Goal: Information Seeking & Learning: Compare options

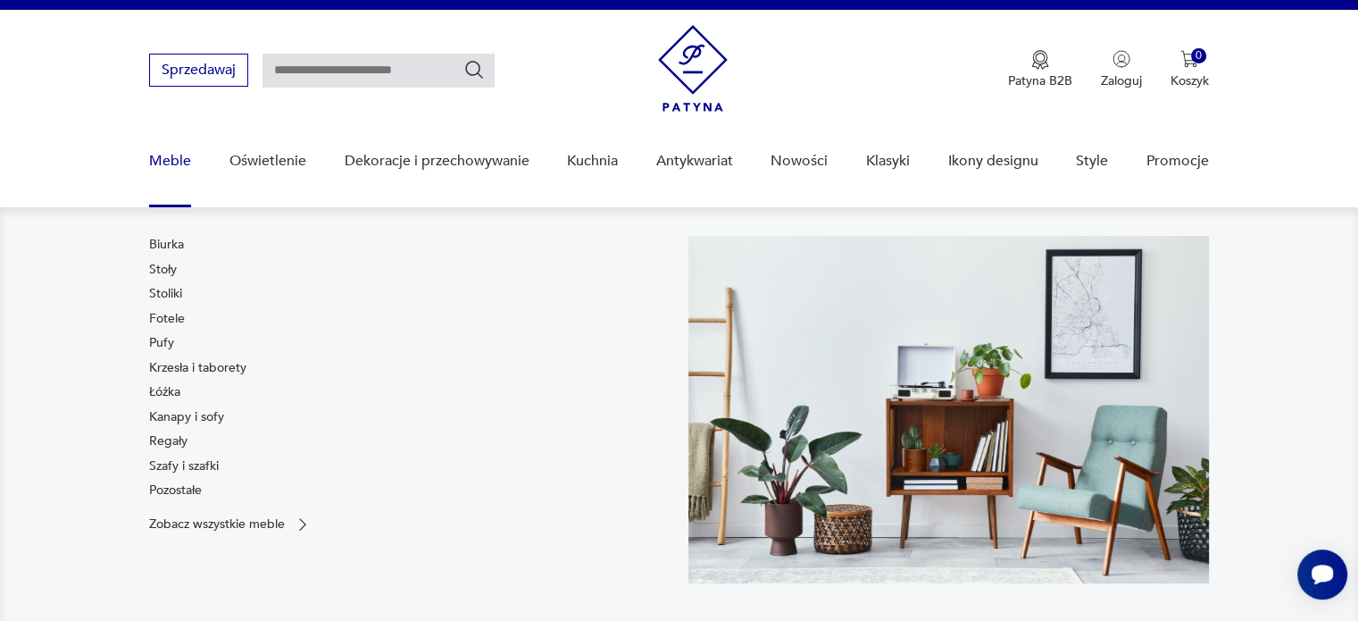
click at [172, 169] on link "Meble" at bounding box center [170, 161] width 42 height 69
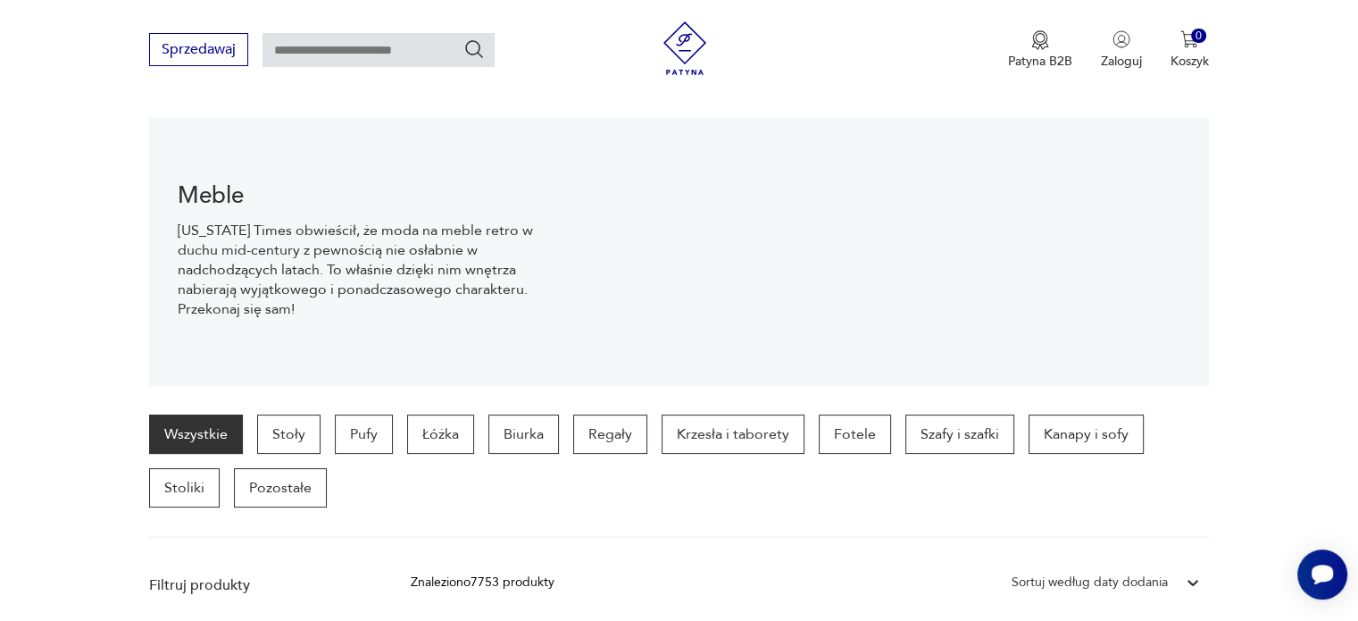
scroll to position [340, 0]
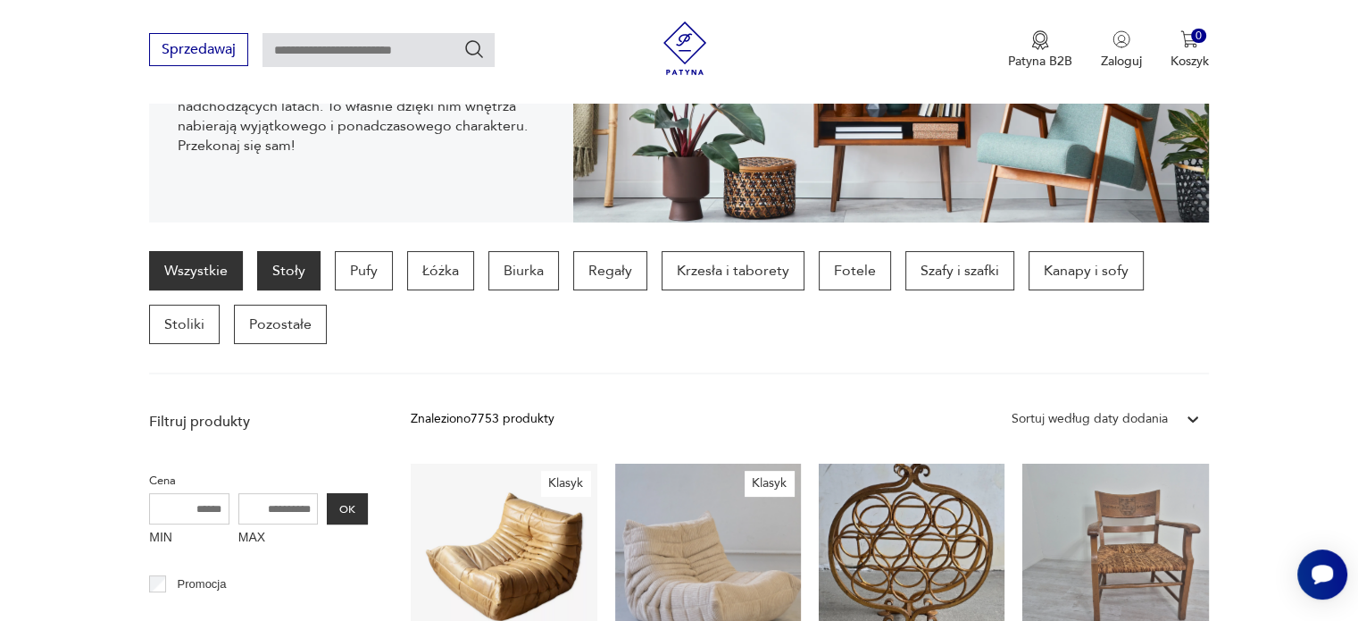
click at [289, 271] on p "Stoły" at bounding box center [288, 270] width 63 height 39
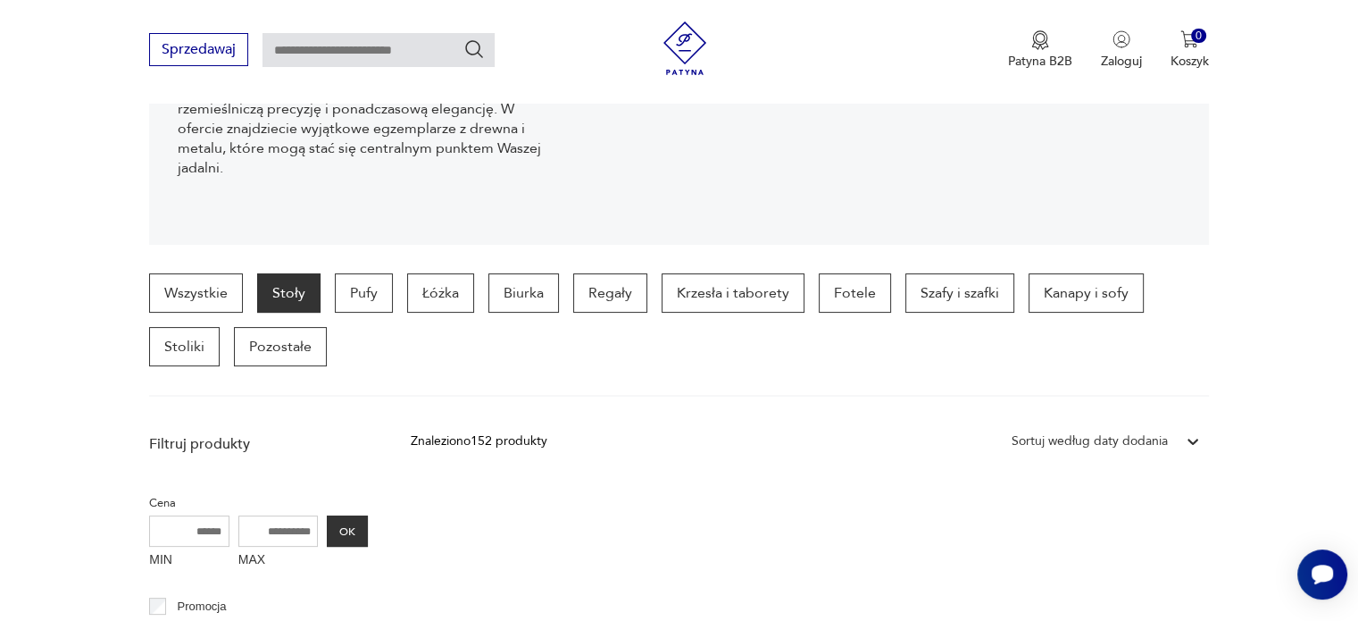
scroll to position [316, 0]
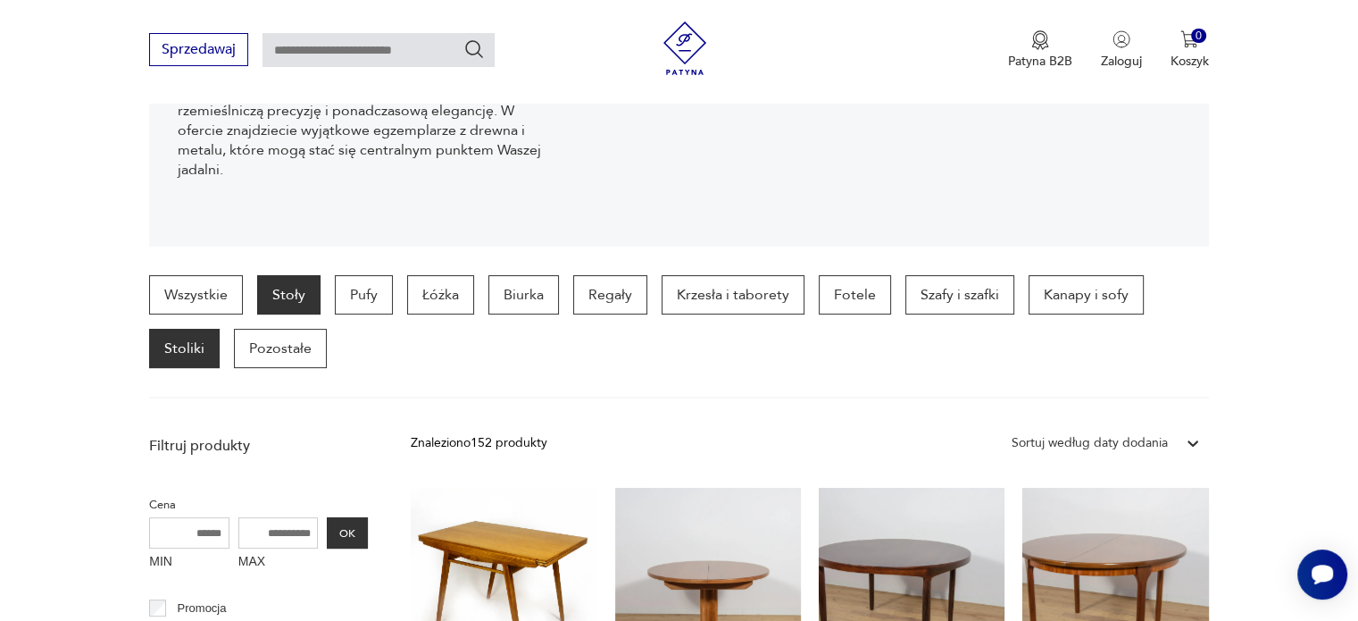
click at [179, 338] on p "Stoliki" at bounding box center [184, 348] width 71 height 39
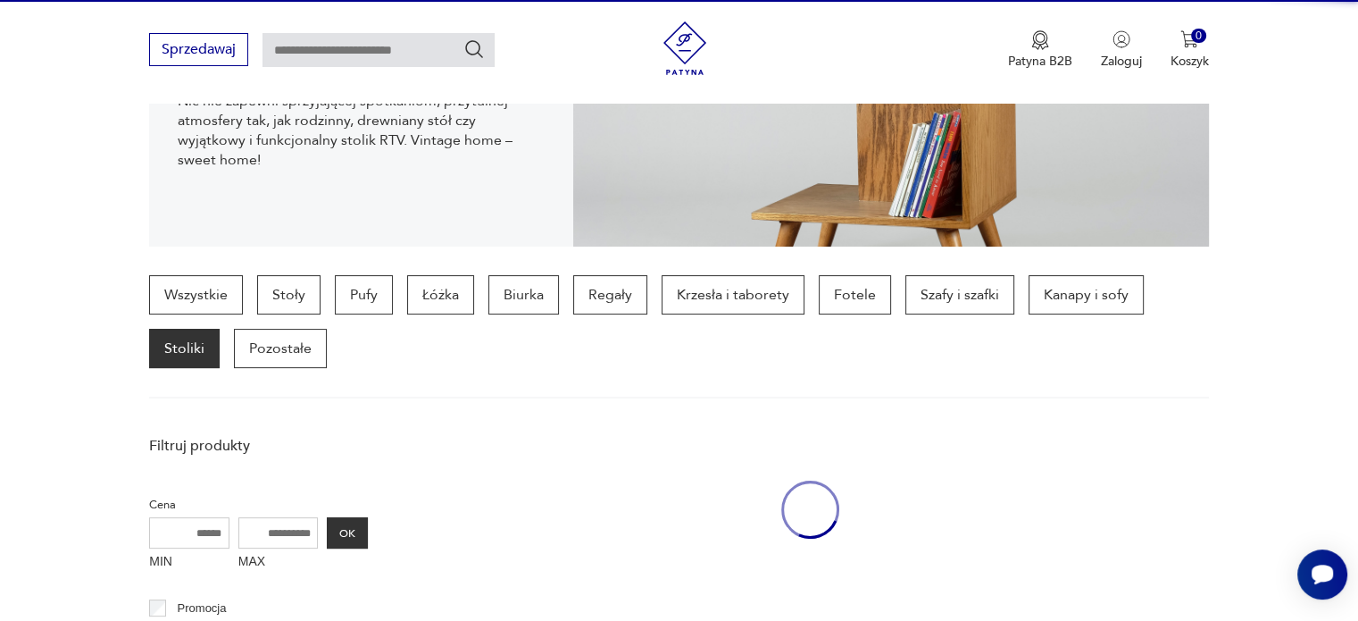
scroll to position [473, 0]
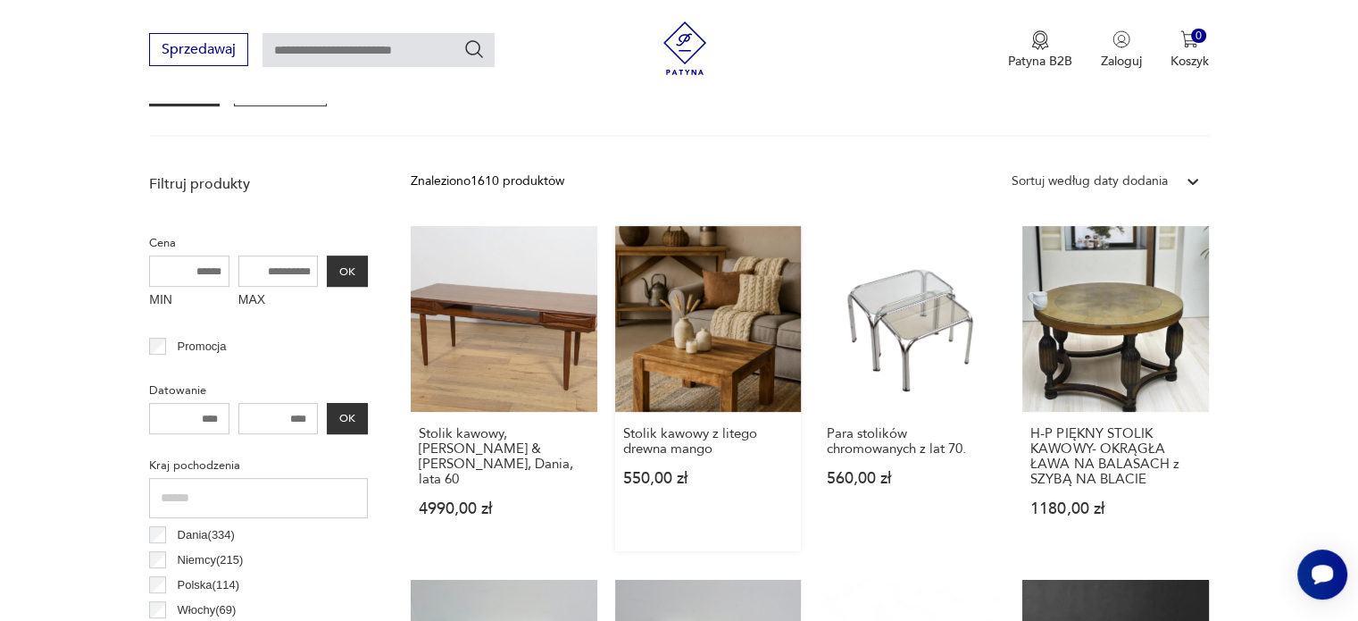
click at [684, 348] on link "Stolik kawowy z litego drewna mango 550,00 zł" at bounding box center [708, 388] width 186 height 325
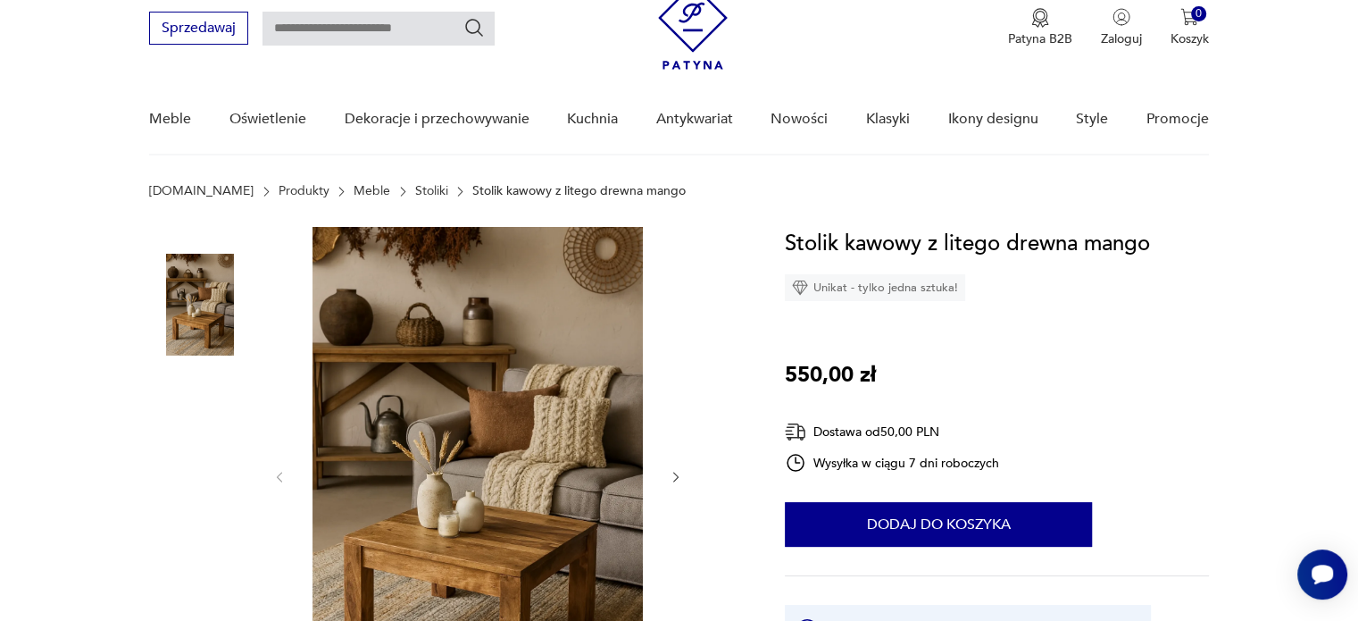
scroll to position [42, 0]
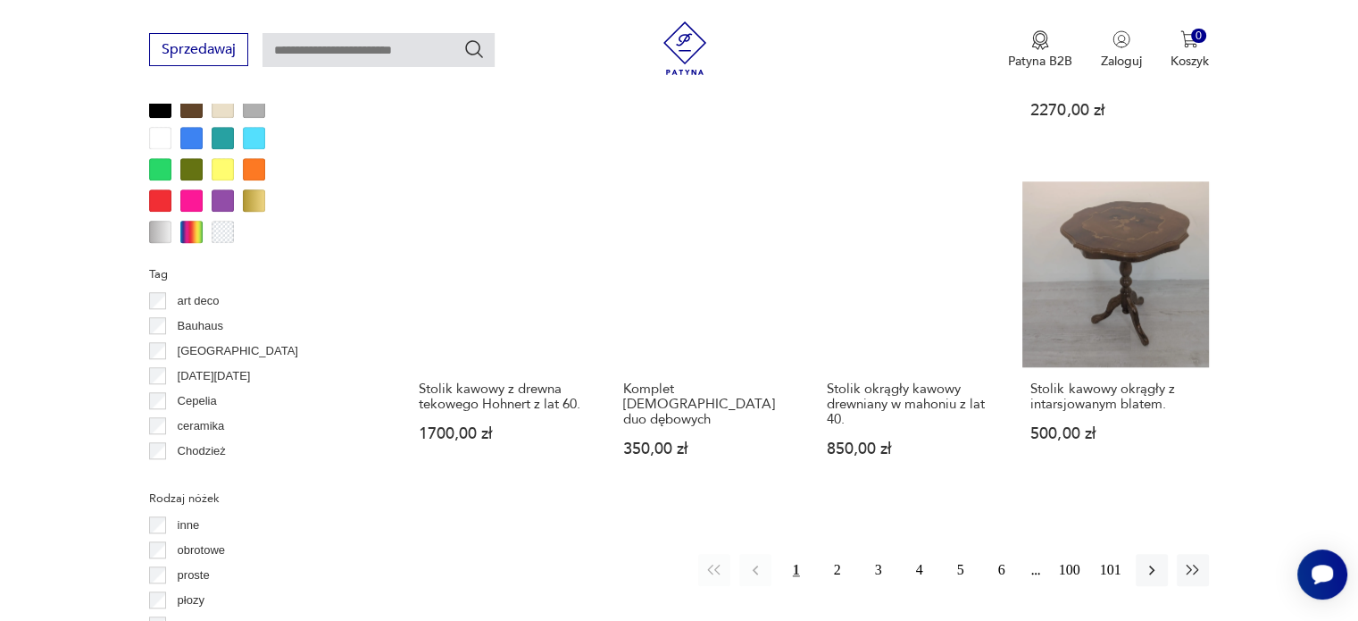
scroll to position [1679, 0]
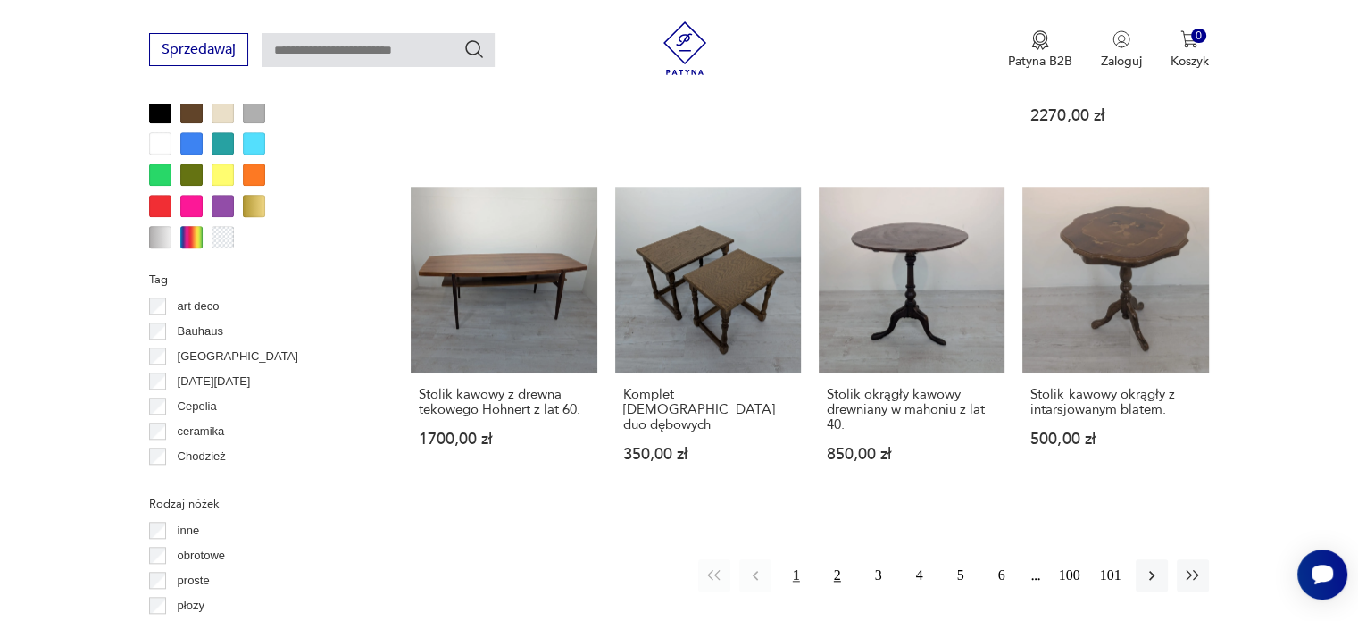
click at [838, 559] on button "2" at bounding box center [837, 575] width 32 height 32
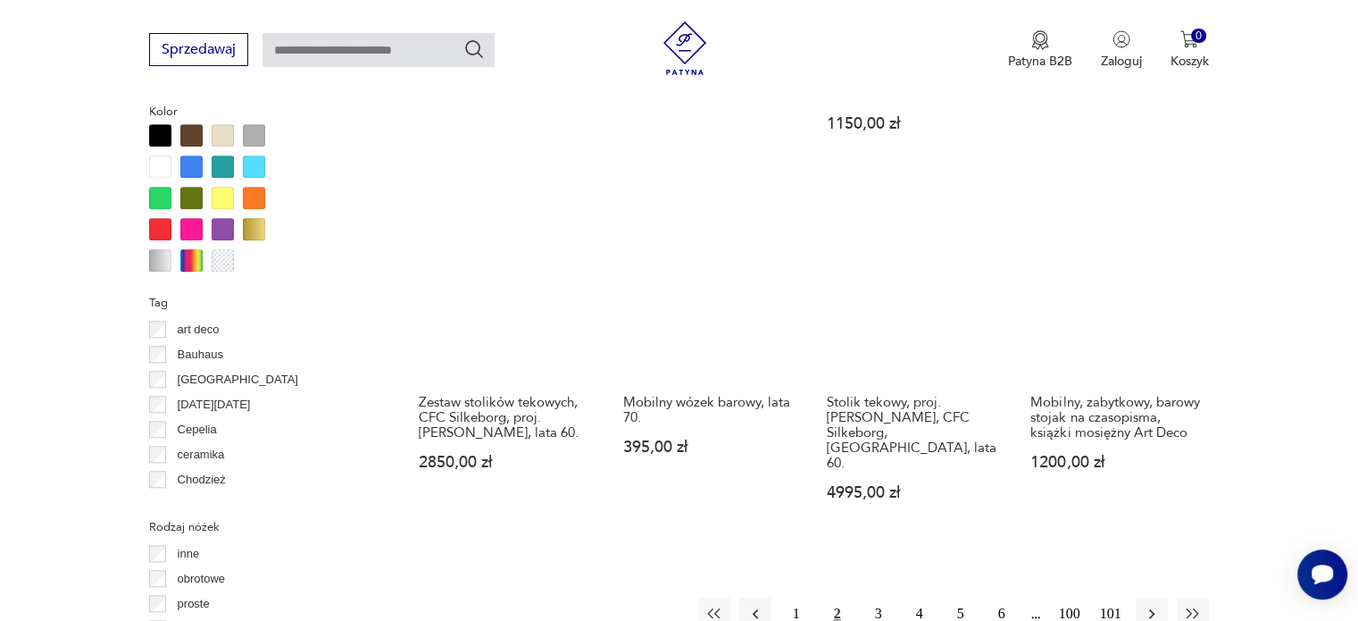
scroll to position [1802, 0]
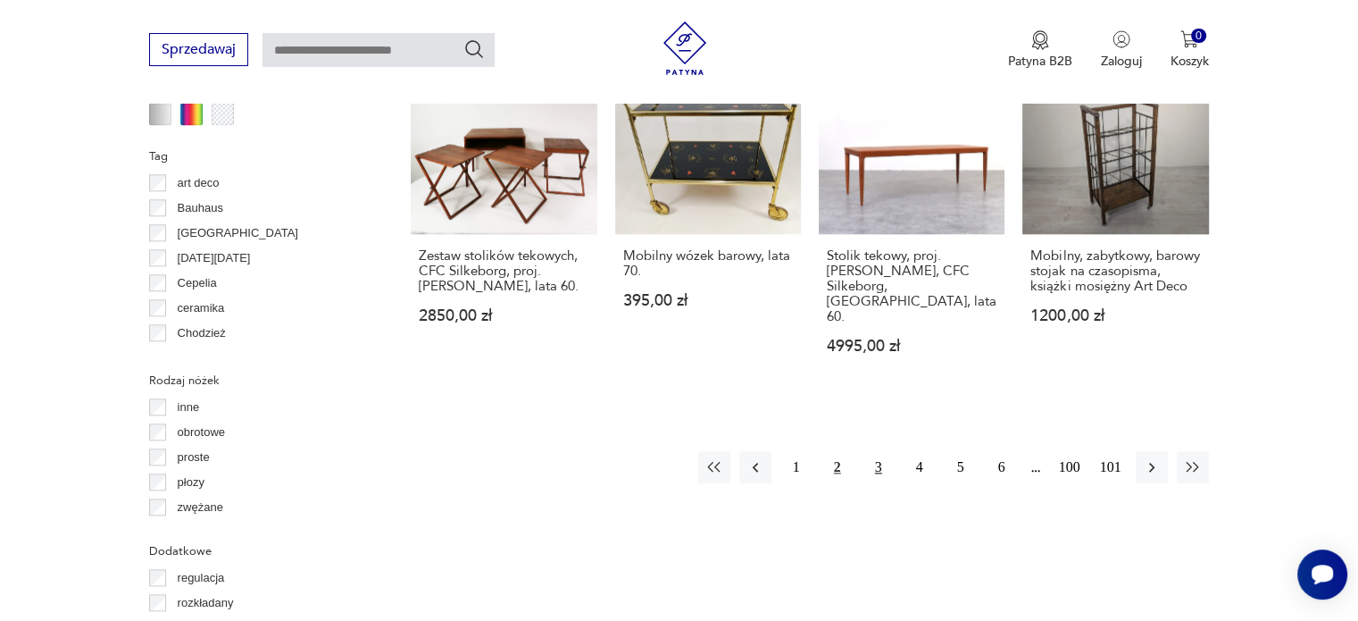
click at [869, 451] on button "3" at bounding box center [879, 467] width 32 height 32
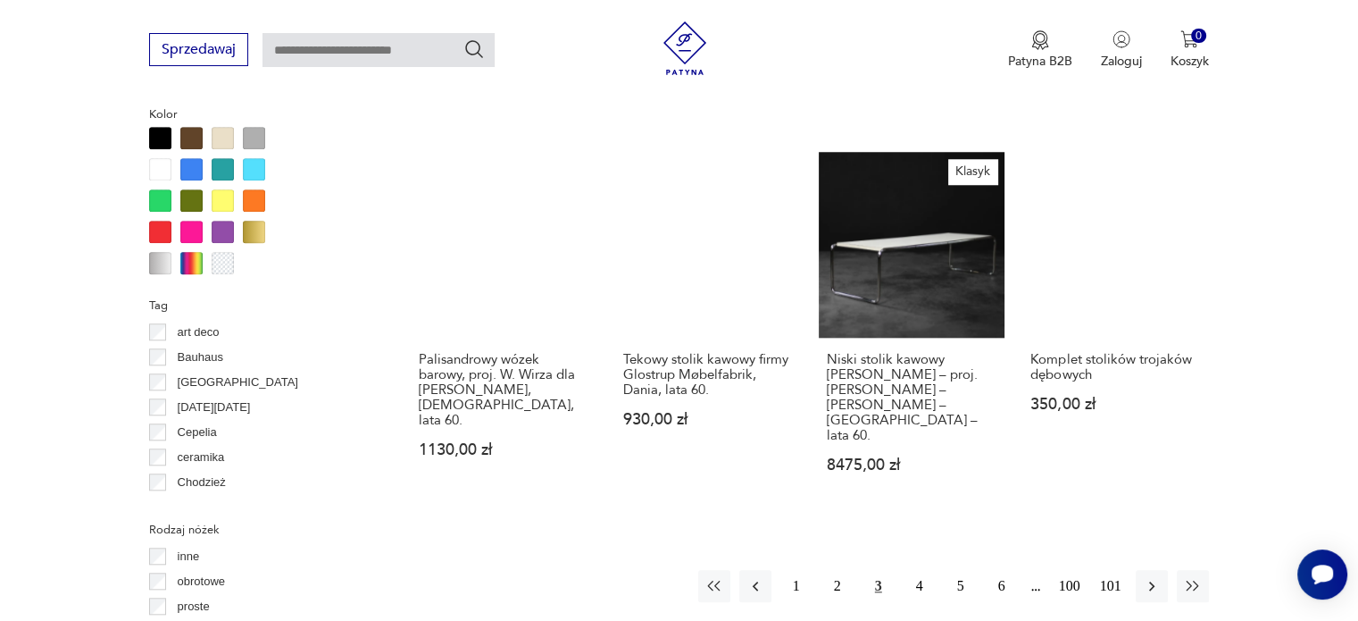
scroll to position [1719, 0]
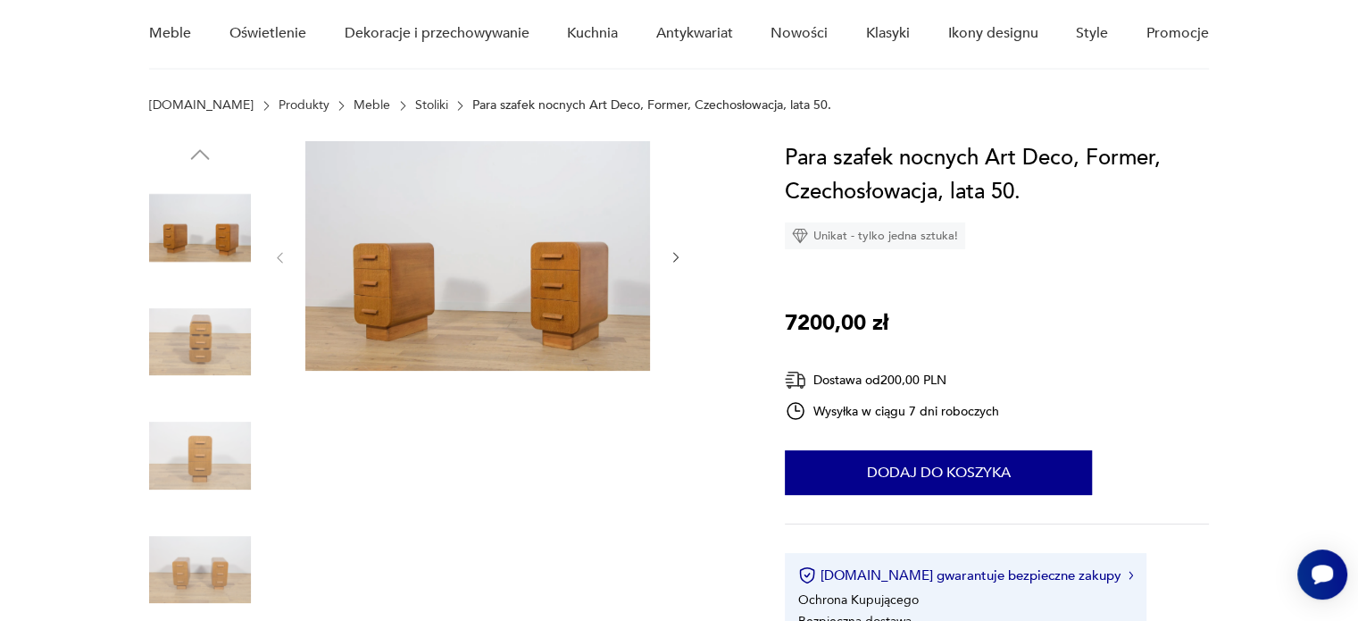
scroll to position [153, 0]
click at [189, 340] on img at bounding box center [200, 343] width 102 height 102
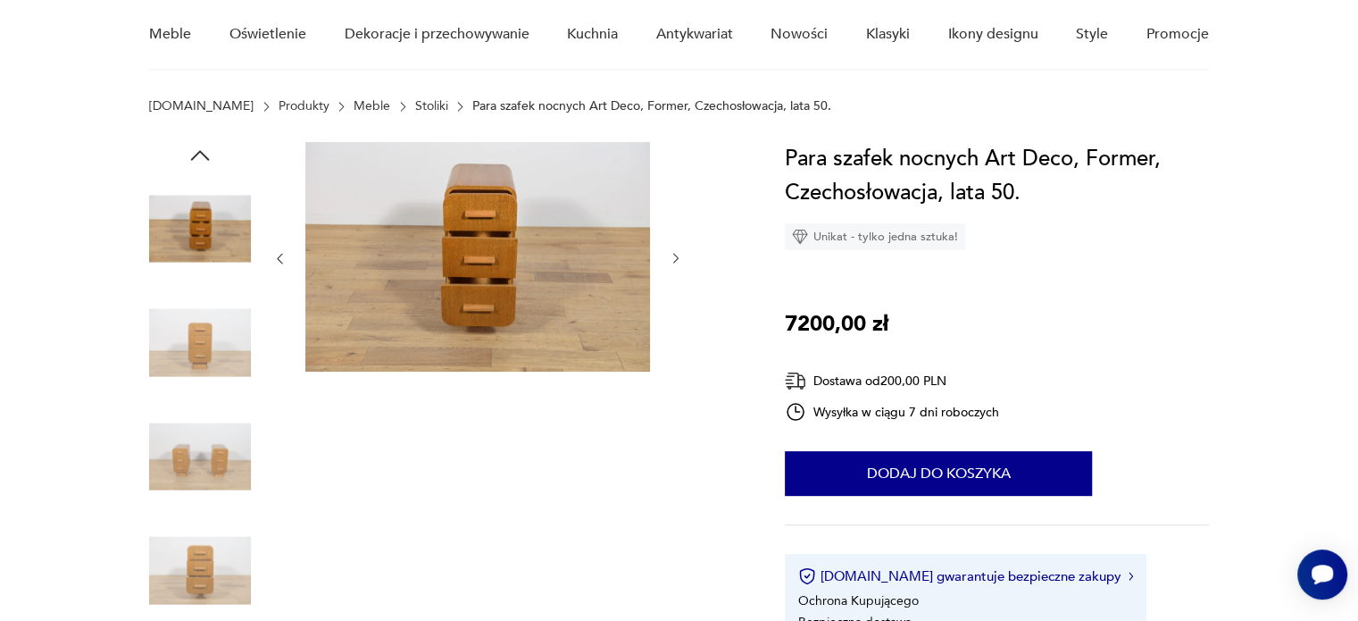
click at [204, 324] on img at bounding box center [200, 343] width 102 height 102
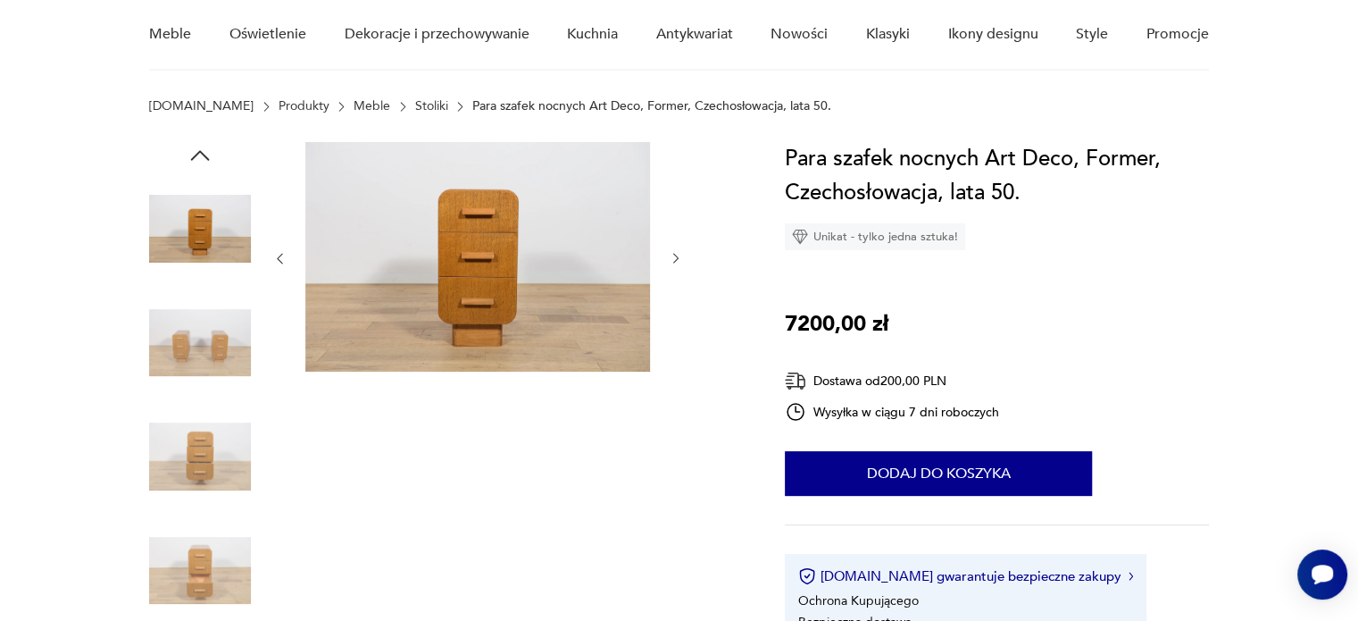
click at [204, 324] on img at bounding box center [200, 343] width 102 height 102
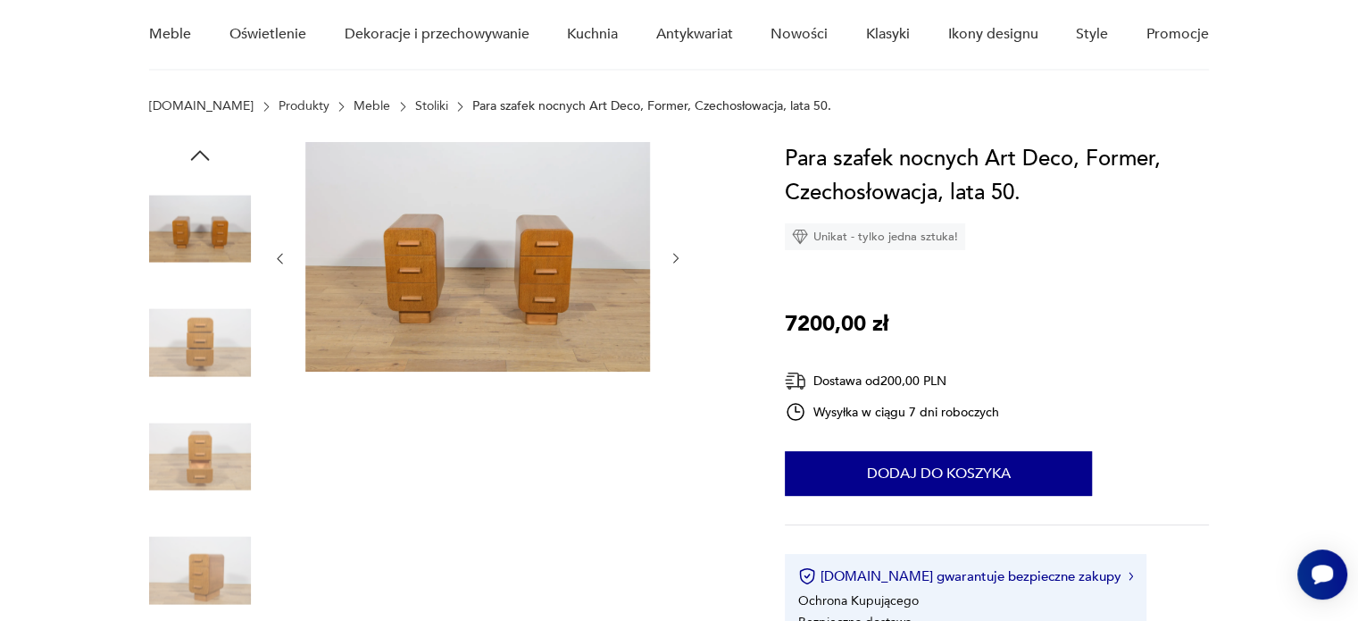
click at [204, 324] on img at bounding box center [200, 343] width 102 height 102
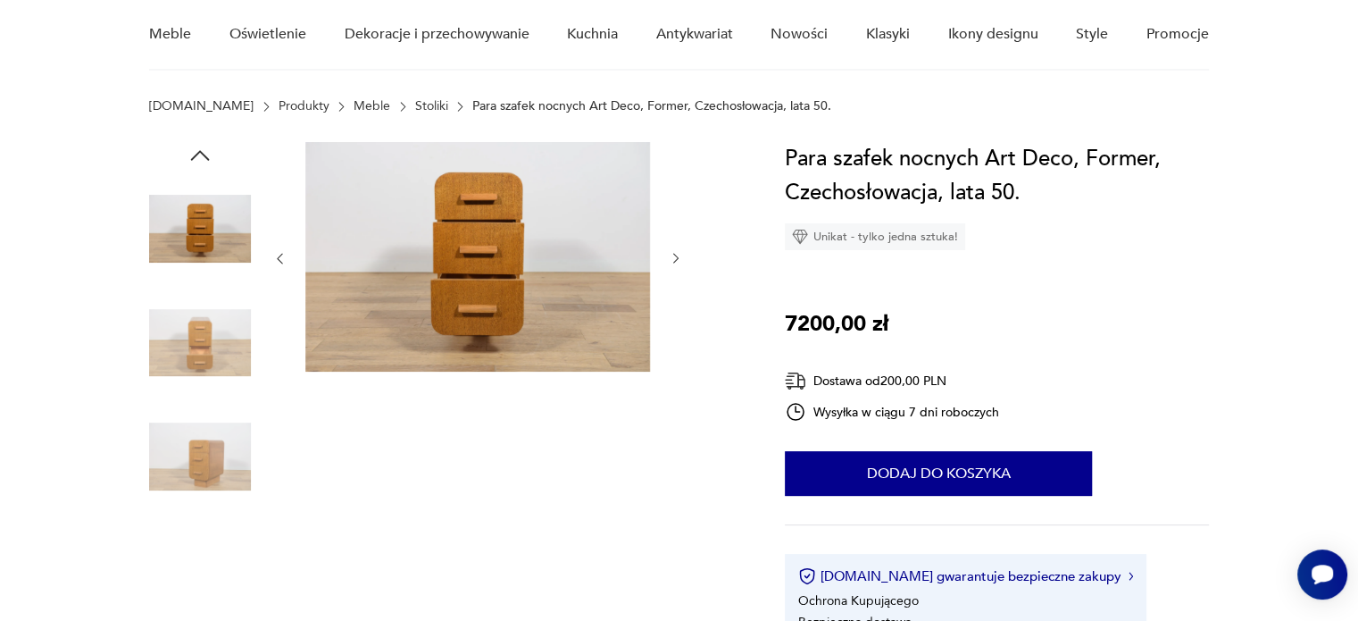
click at [204, 324] on img at bounding box center [200, 343] width 102 height 102
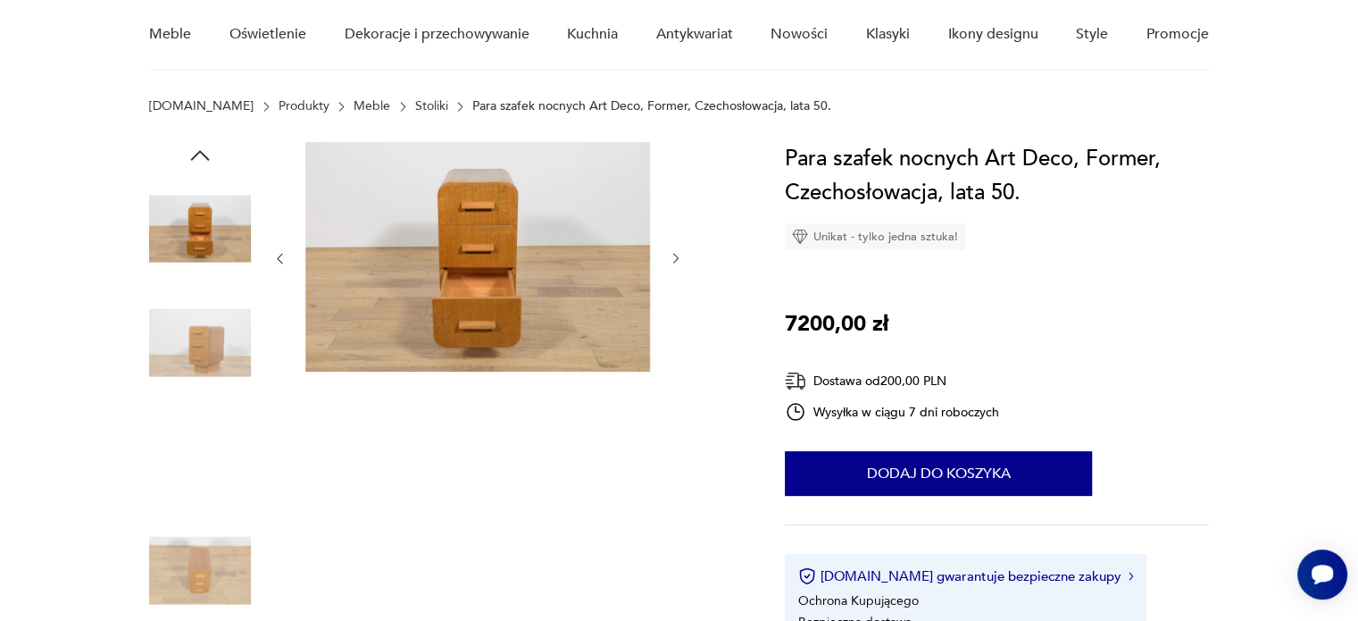
click at [204, 324] on img at bounding box center [200, 343] width 102 height 102
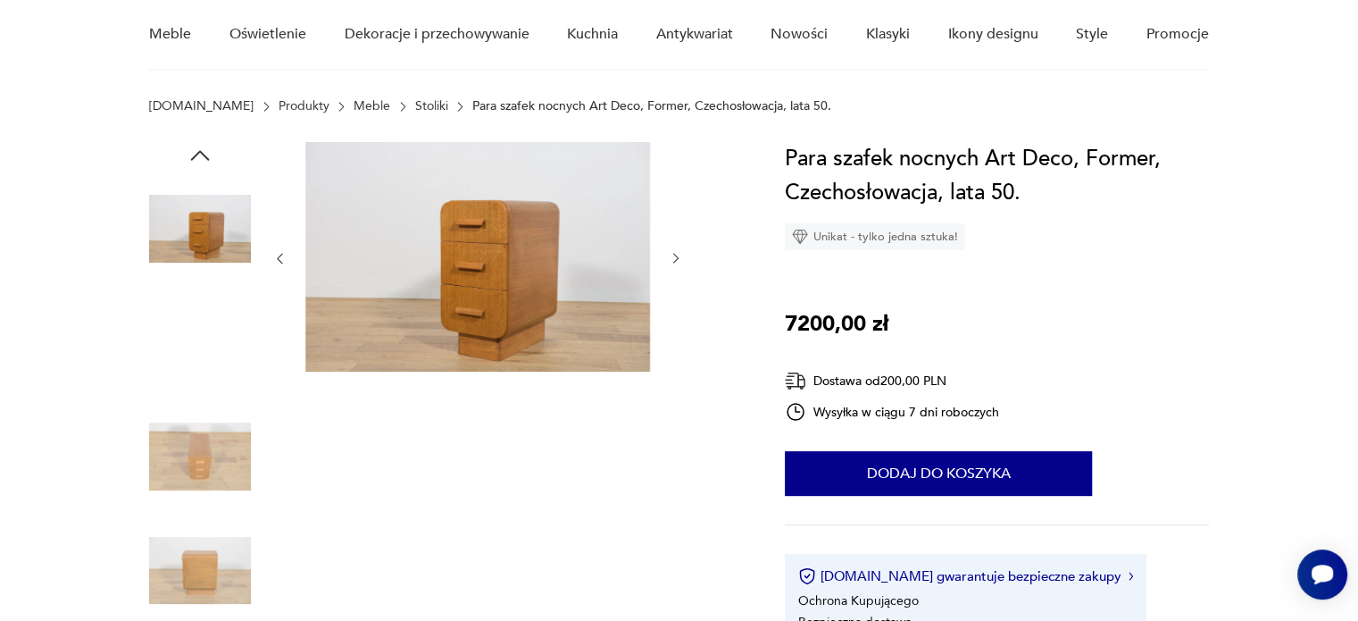
click at [204, 324] on img at bounding box center [200, 343] width 102 height 102
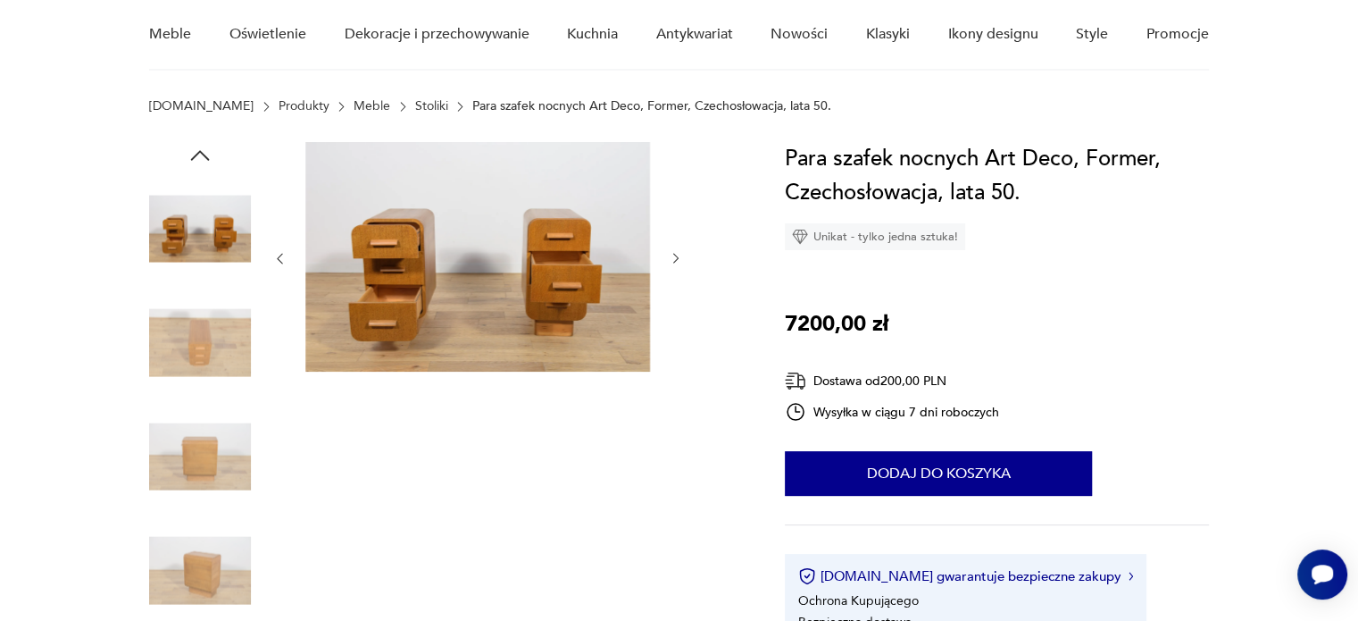
click at [204, 324] on img at bounding box center [200, 343] width 102 height 102
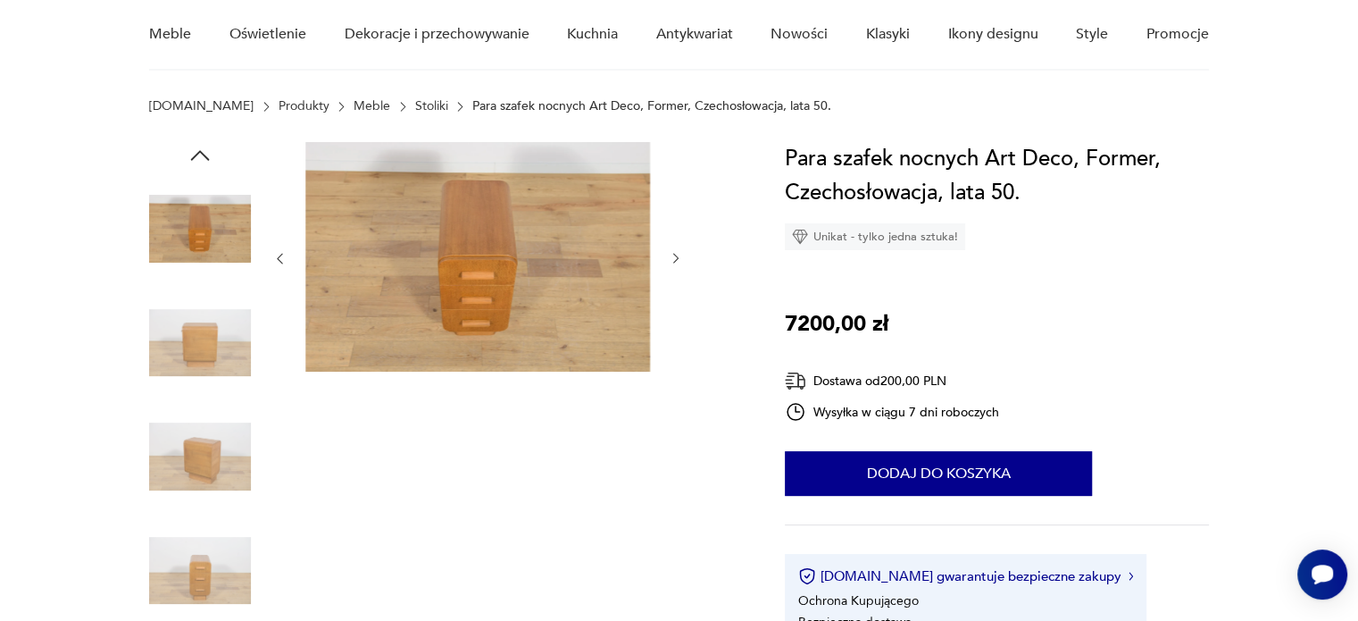
click at [204, 324] on img at bounding box center [200, 343] width 102 height 102
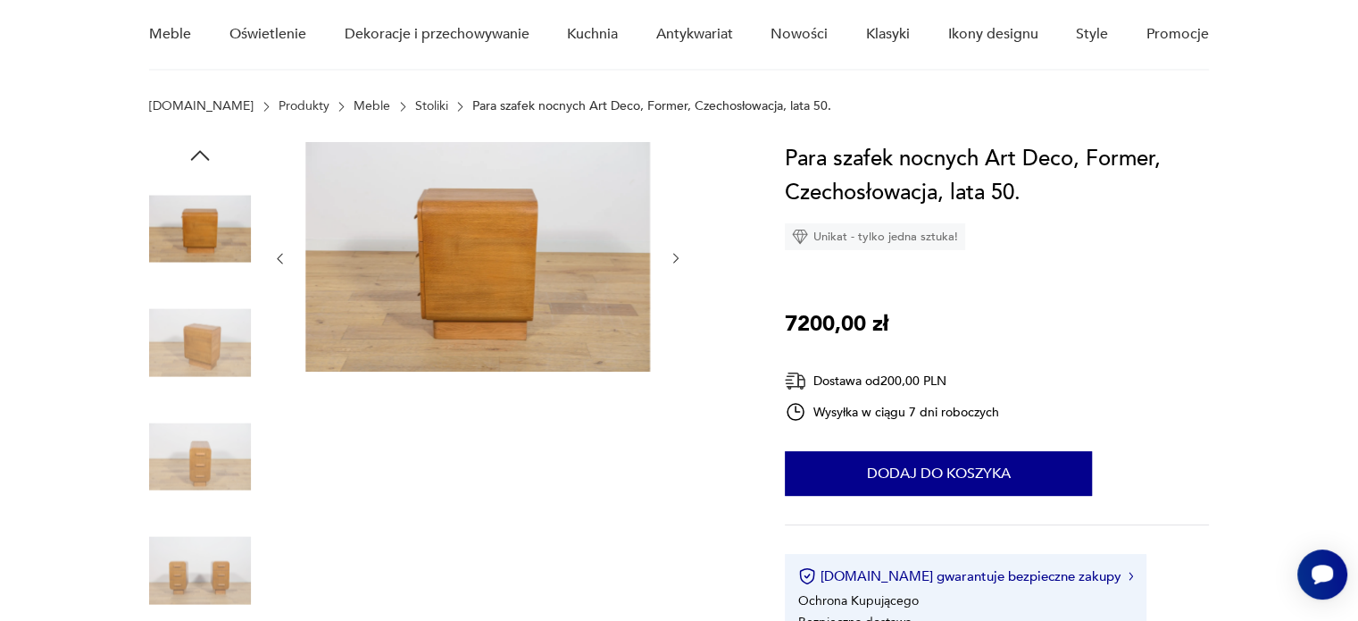
click at [204, 324] on img at bounding box center [200, 343] width 102 height 102
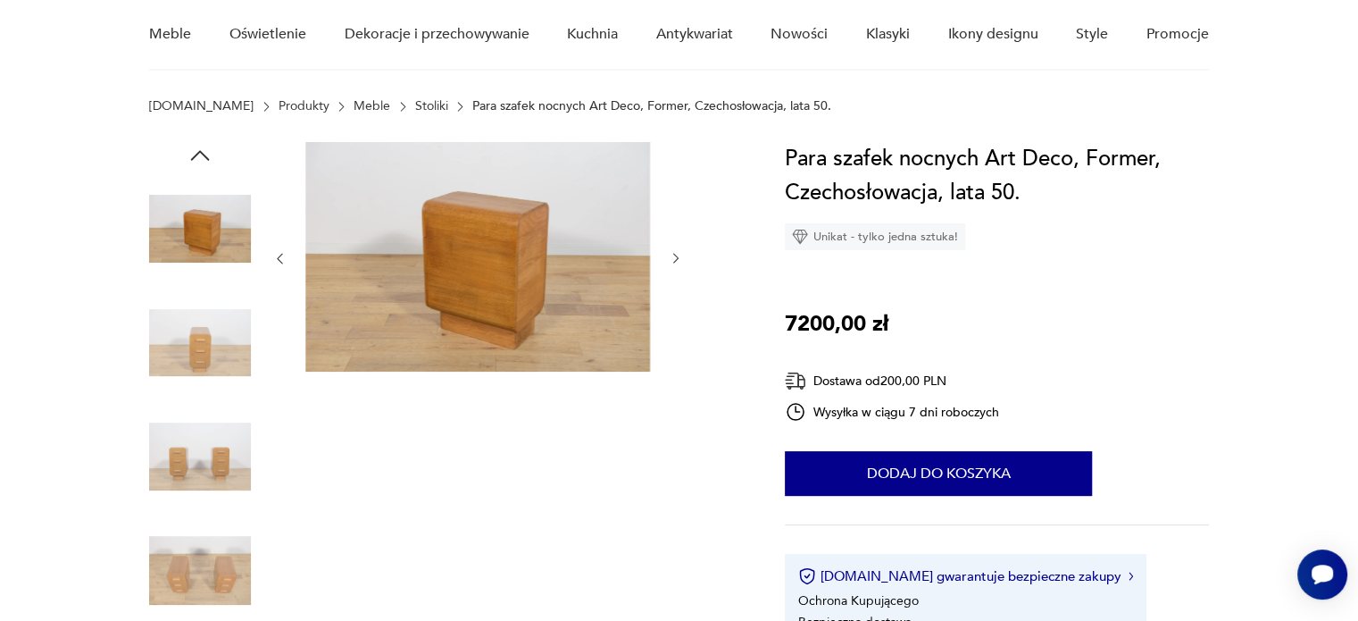
click at [204, 324] on img at bounding box center [200, 343] width 102 height 102
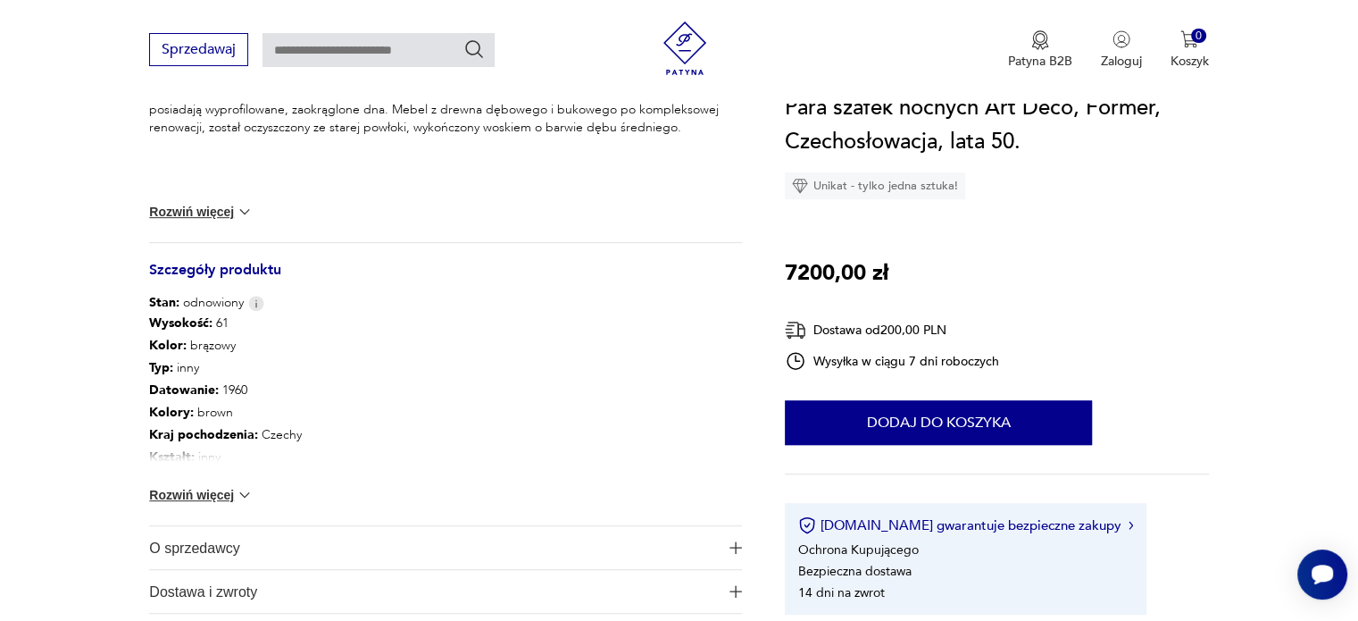
scroll to position [827, 0]
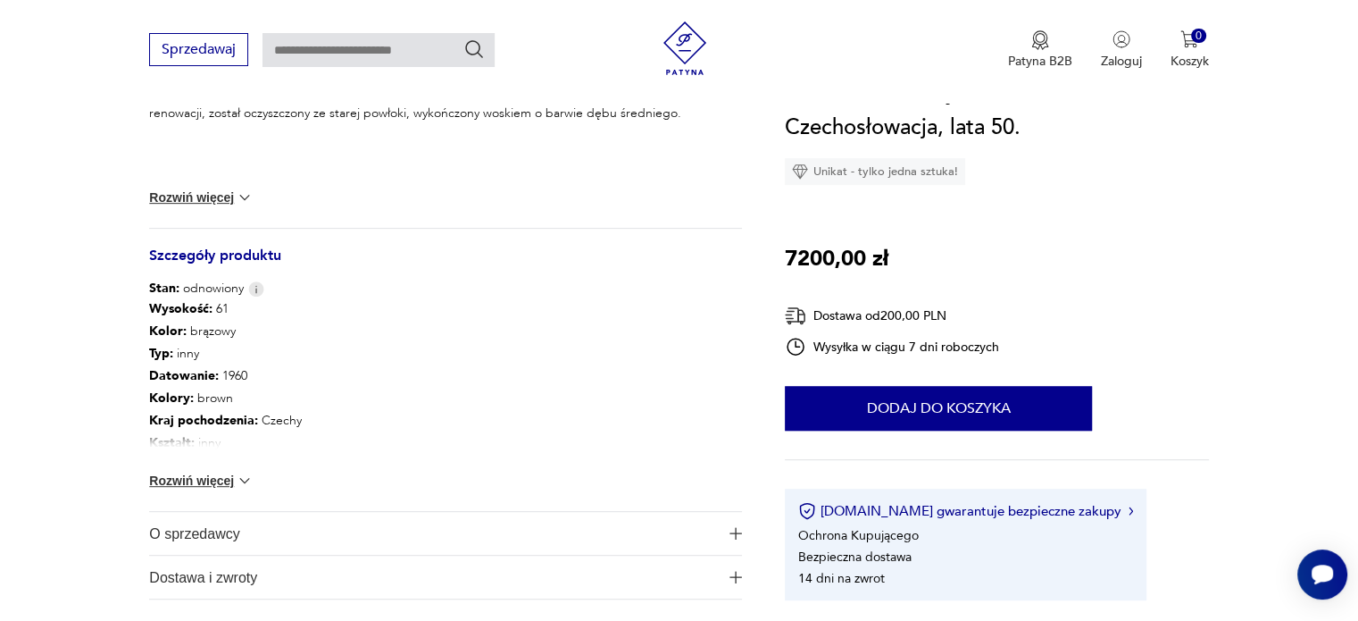
click at [224, 473] on button "Rozwiń więcej" at bounding box center [201, 480] width 104 height 18
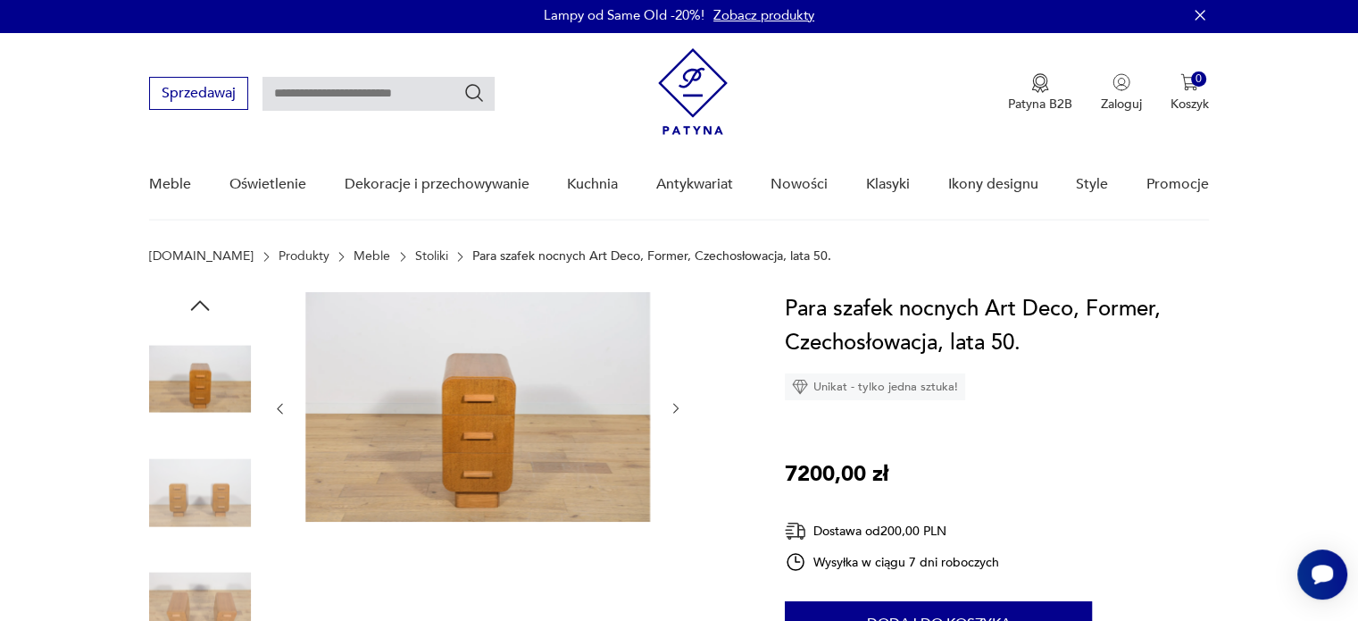
scroll to position [4, 0]
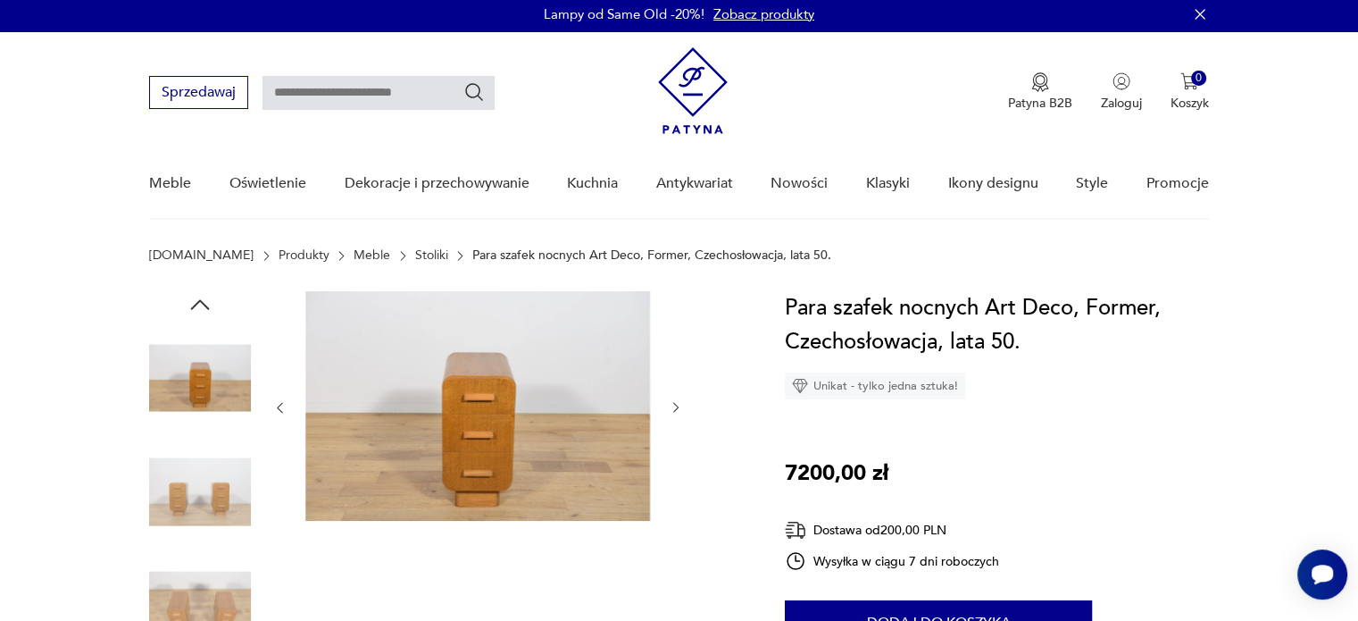
click at [361, 435] on img at bounding box center [477, 405] width 345 height 229
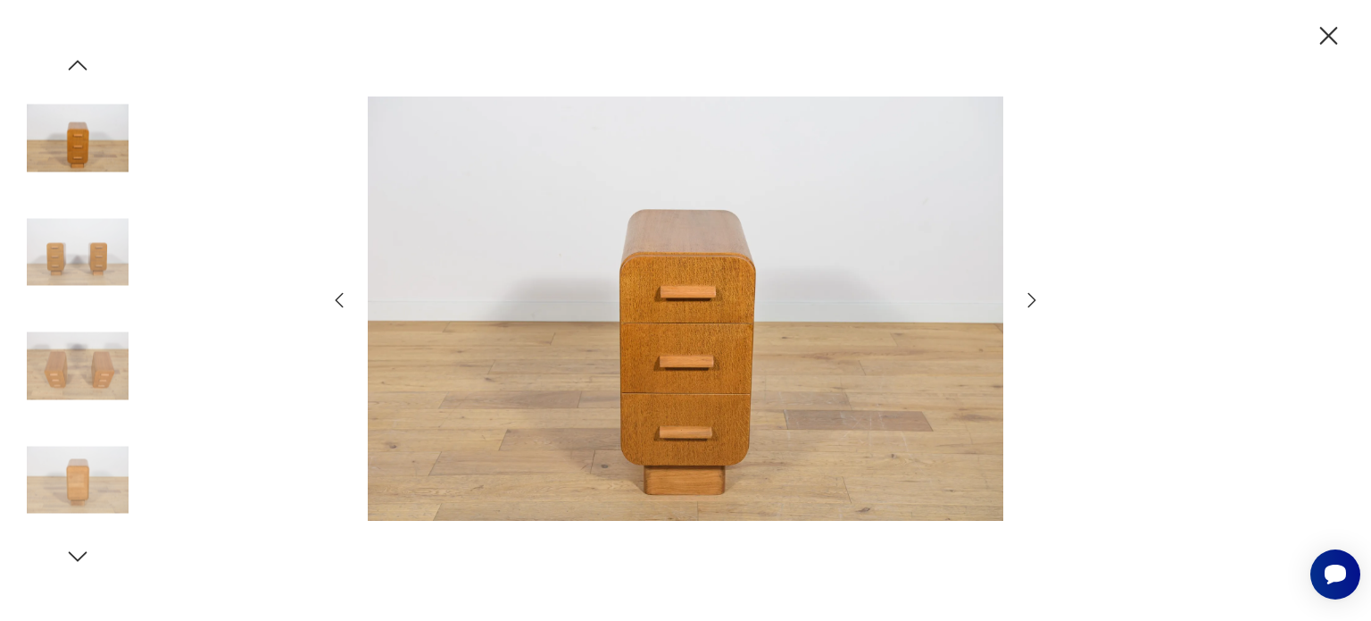
click at [361, 435] on div at bounding box center [686, 311] width 714 height 500
click at [1025, 299] on icon "button" at bounding box center [1031, 299] width 21 height 21
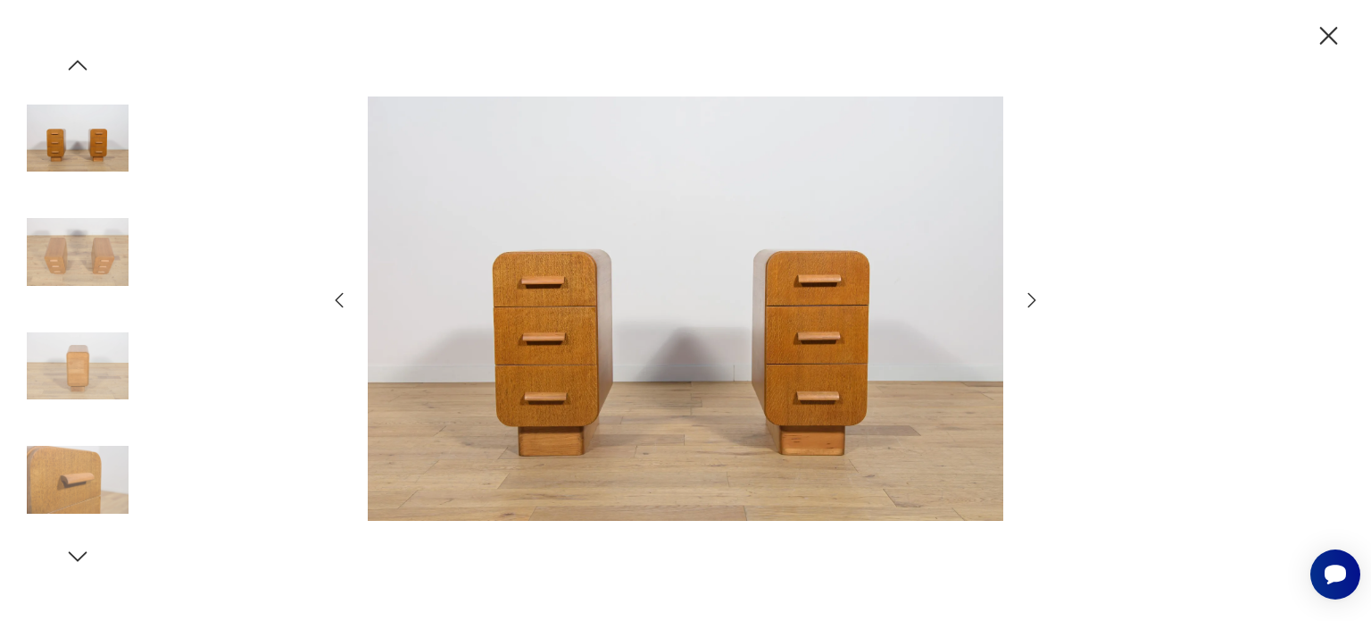
click at [1025, 299] on icon "button" at bounding box center [1031, 299] width 21 height 21
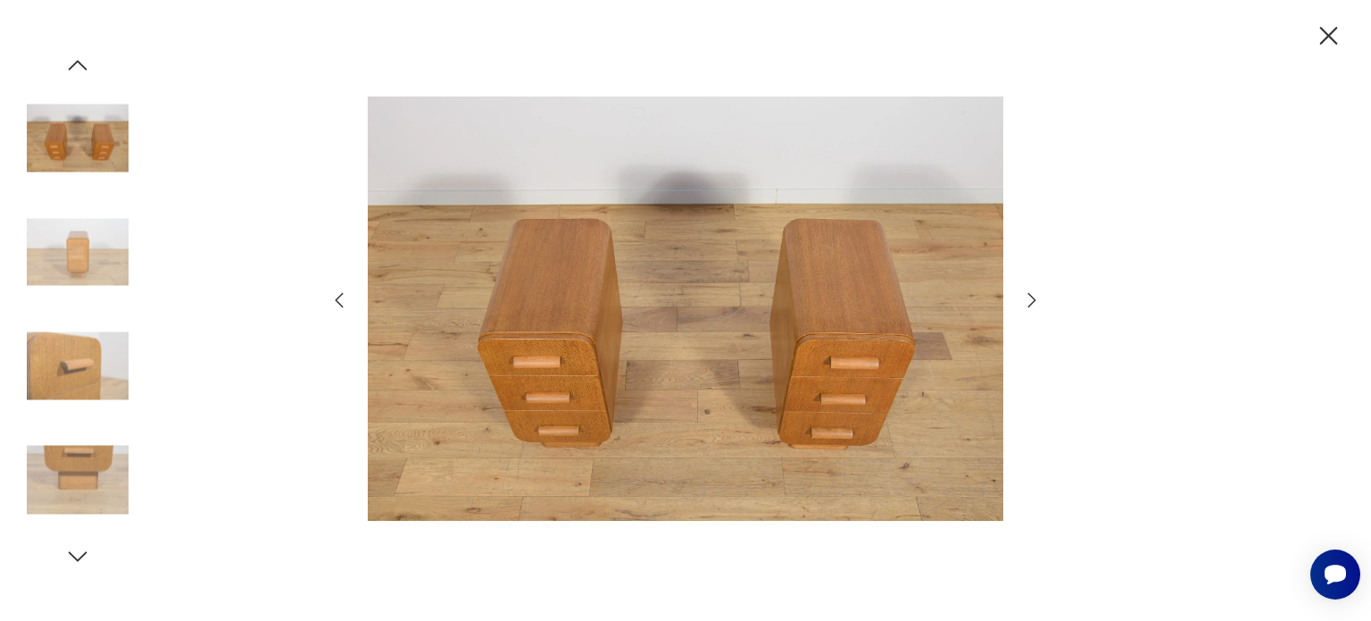
click at [1025, 299] on icon "button" at bounding box center [1031, 299] width 21 height 21
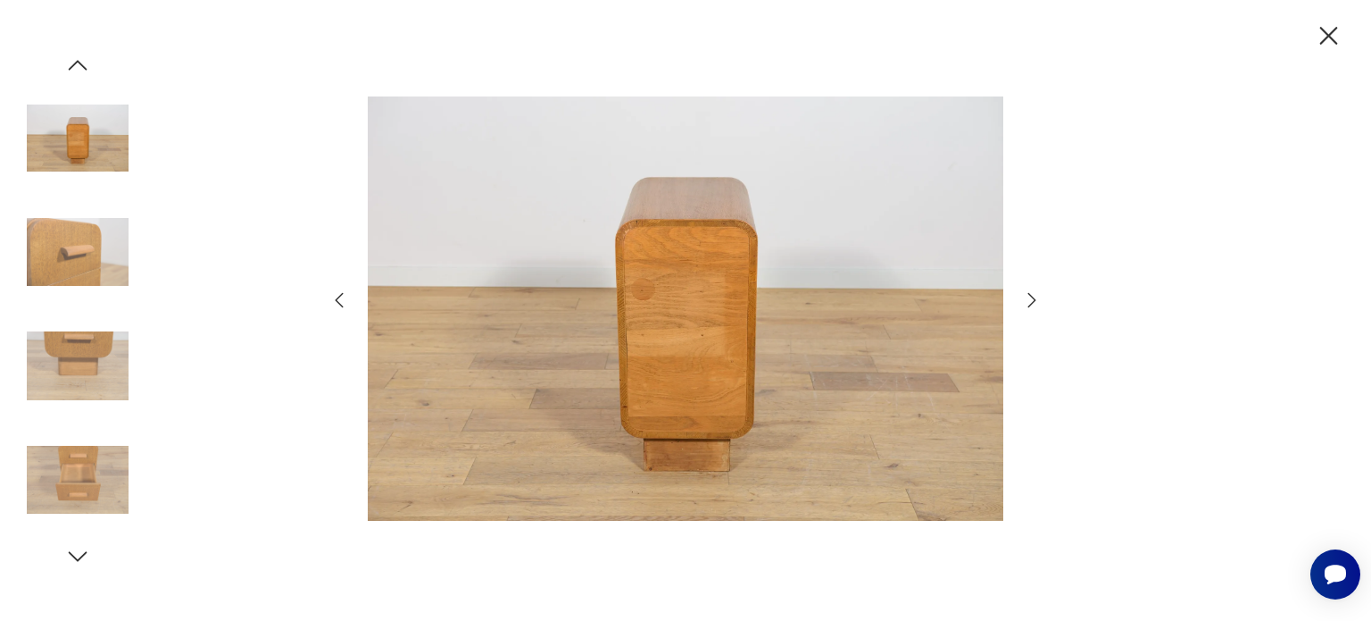
click at [1025, 299] on icon "button" at bounding box center [1031, 299] width 21 height 21
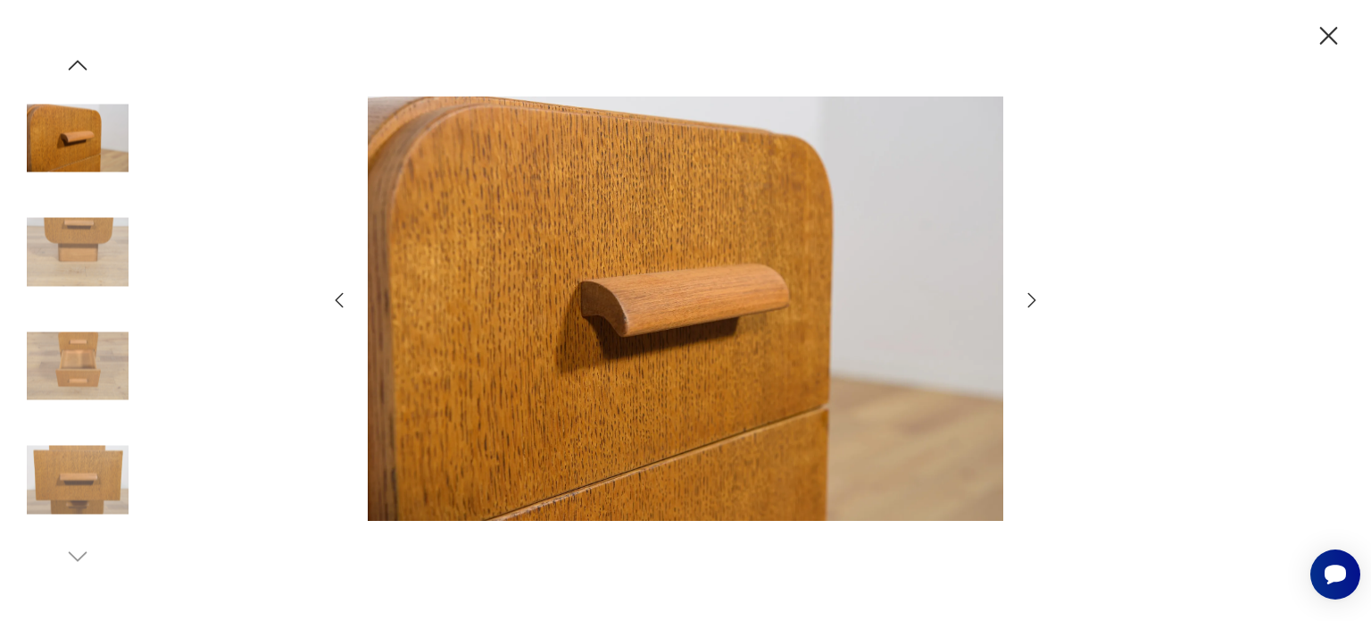
click at [1025, 299] on icon "button" at bounding box center [1031, 299] width 21 height 21
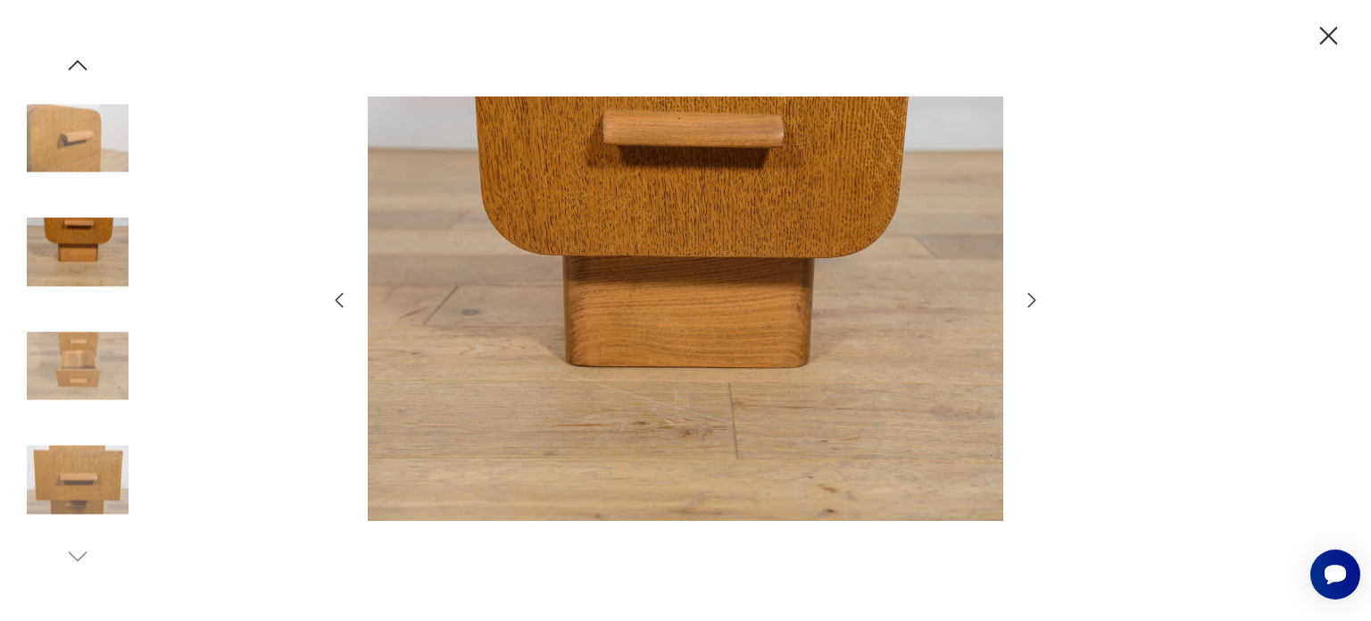
click at [1025, 299] on icon "button" at bounding box center [1031, 299] width 21 height 21
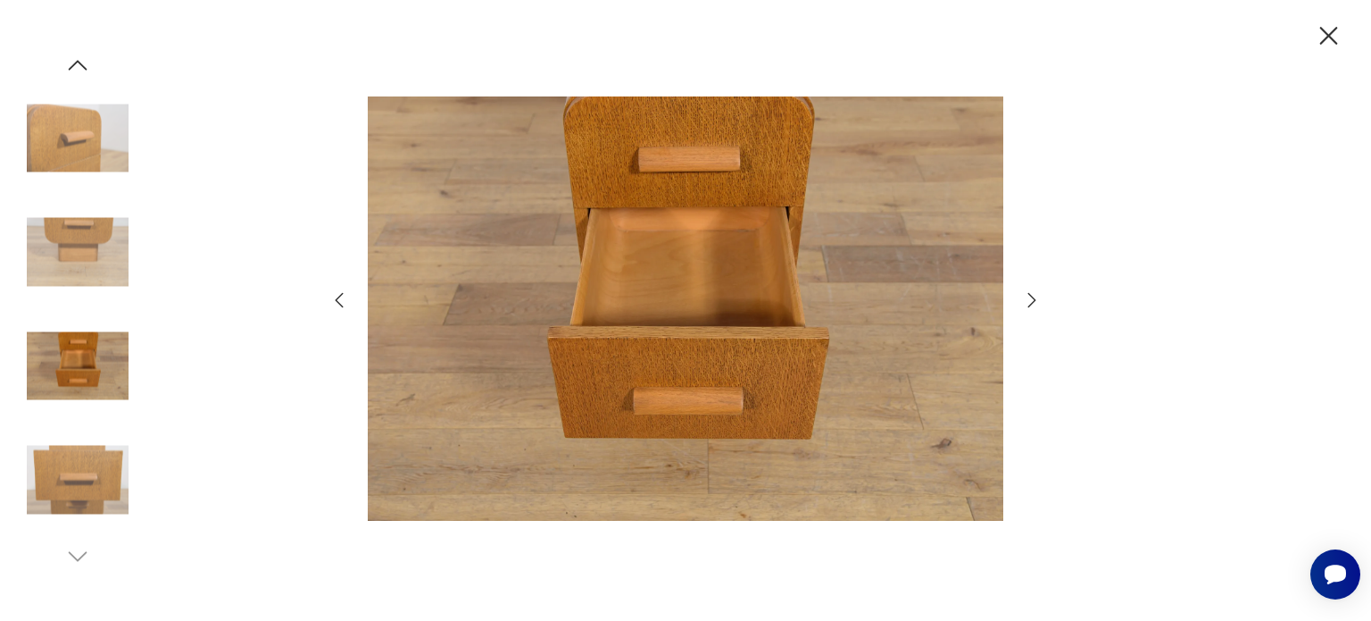
click at [1025, 299] on icon "button" at bounding box center [1031, 299] width 21 height 21
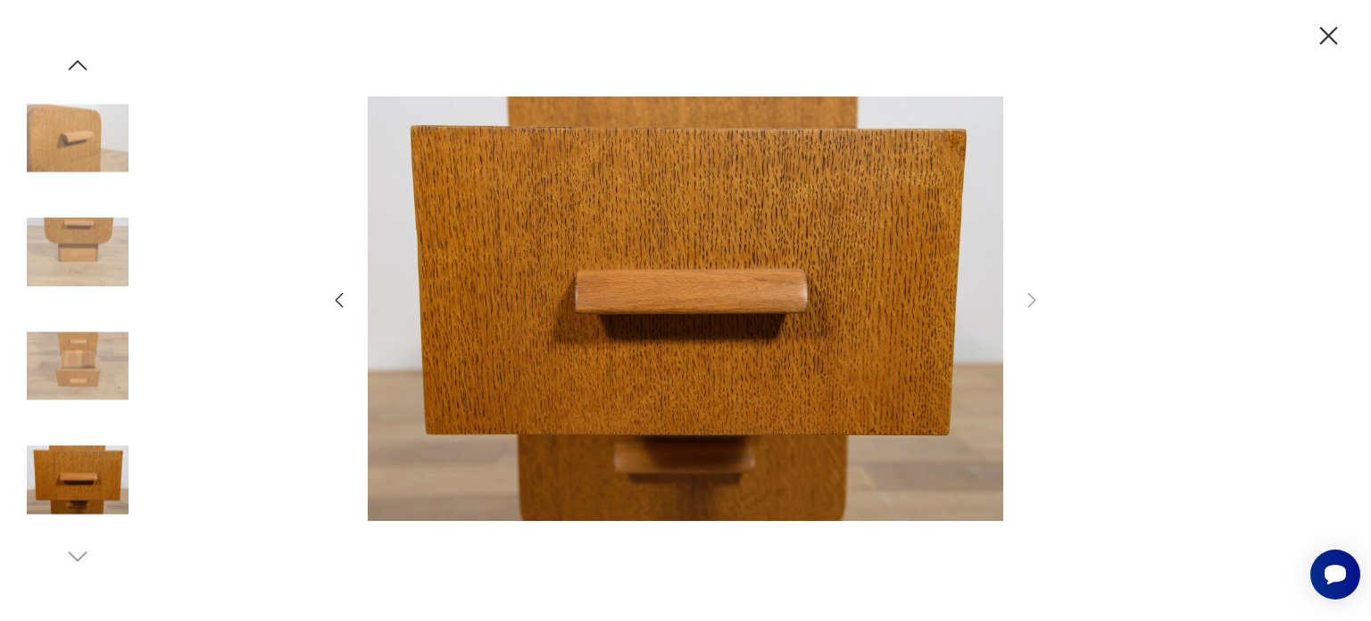
click at [338, 299] on icon "button" at bounding box center [339, 299] width 21 height 21
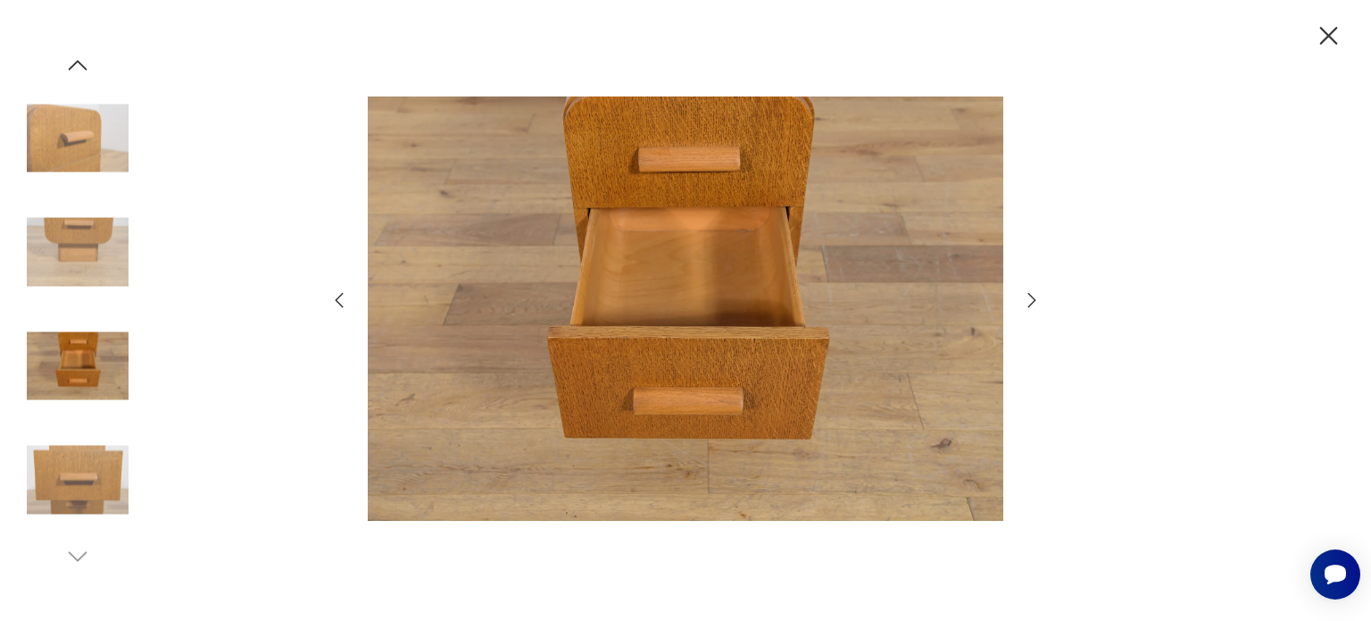
click at [338, 299] on icon "button" at bounding box center [339, 299] width 21 height 21
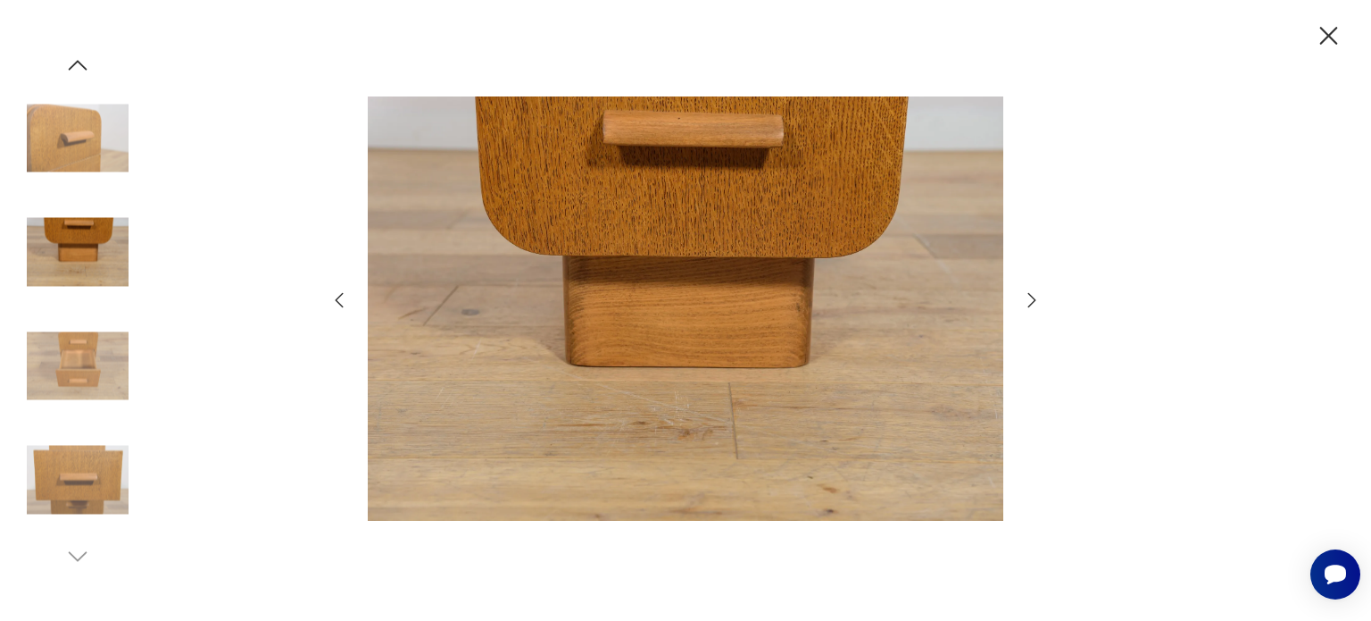
click at [338, 299] on icon "button" at bounding box center [339, 299] width 21 height 21
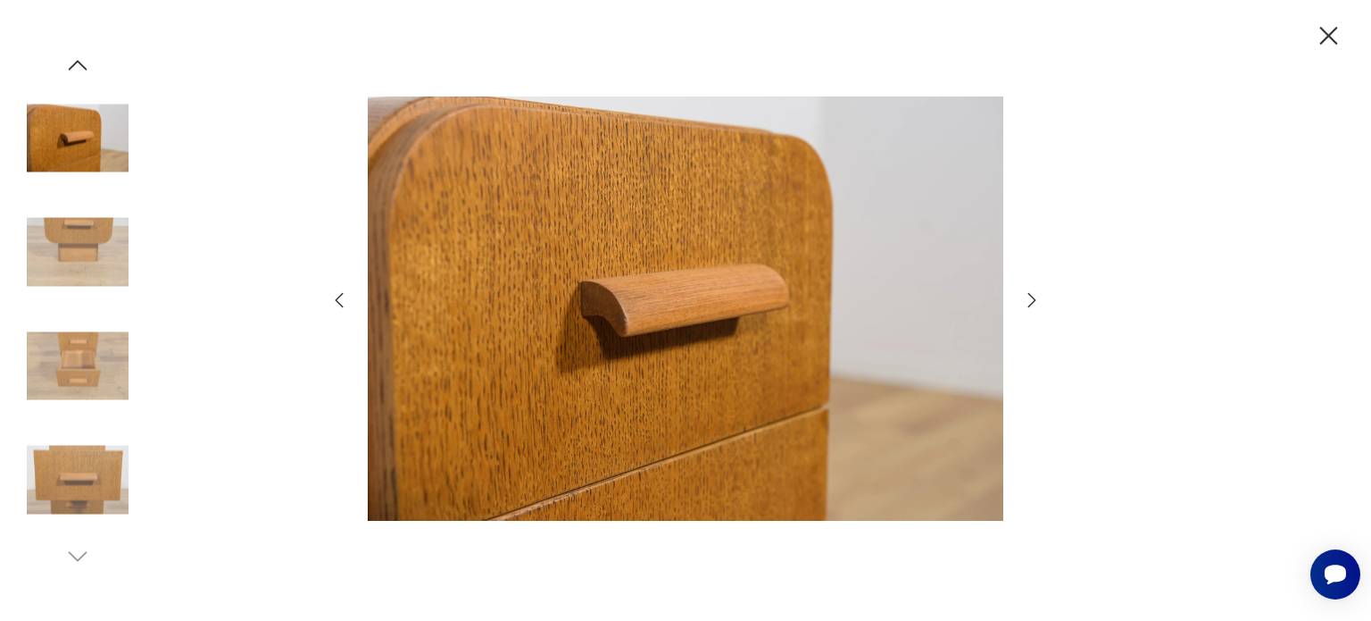
click at [338, 299] on icon "button" at bounding box center [339, 299] width 21 height 21
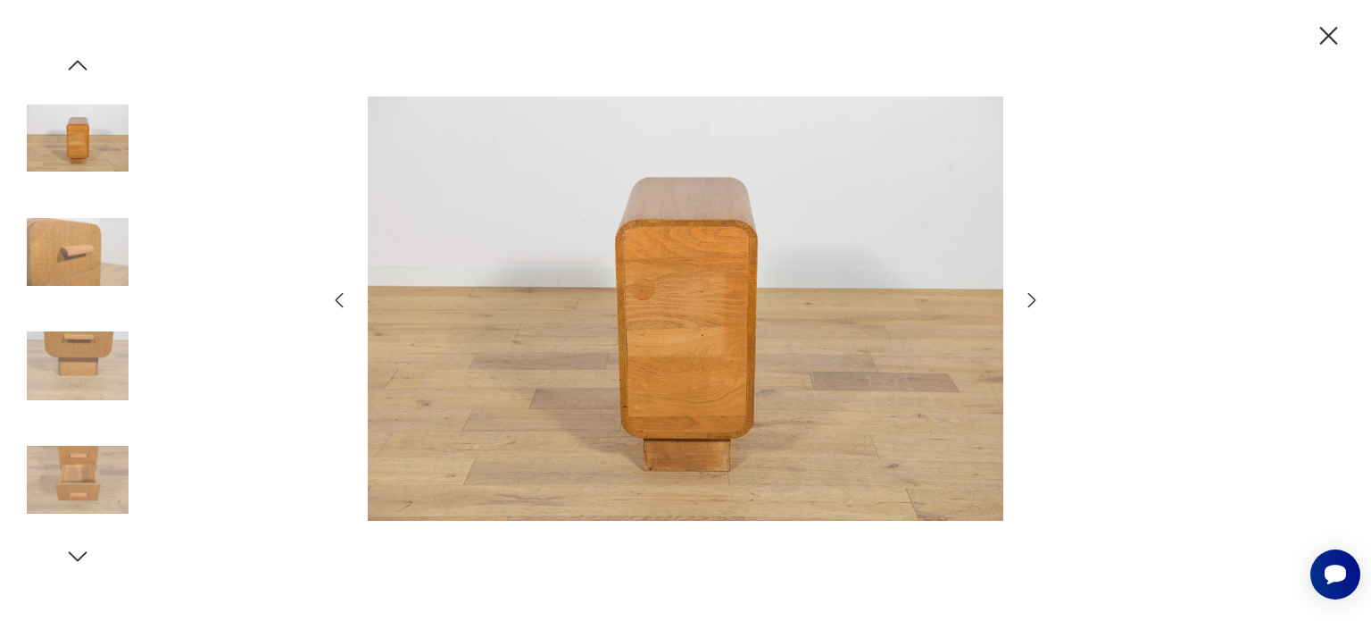
click at [338, 299] on icon "button" at bounding box center [339, 299] width 21 height 21
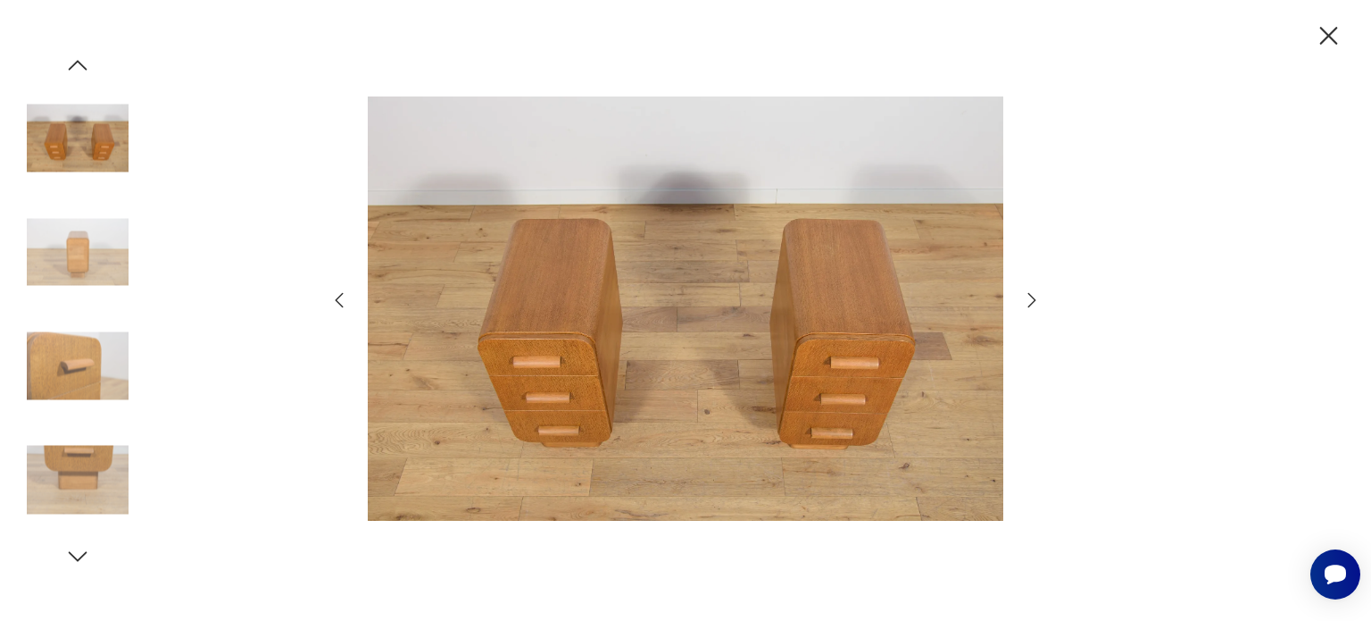
click at [338, 299] on icon "button" at bounding box center [339, 299] width 21 height 21
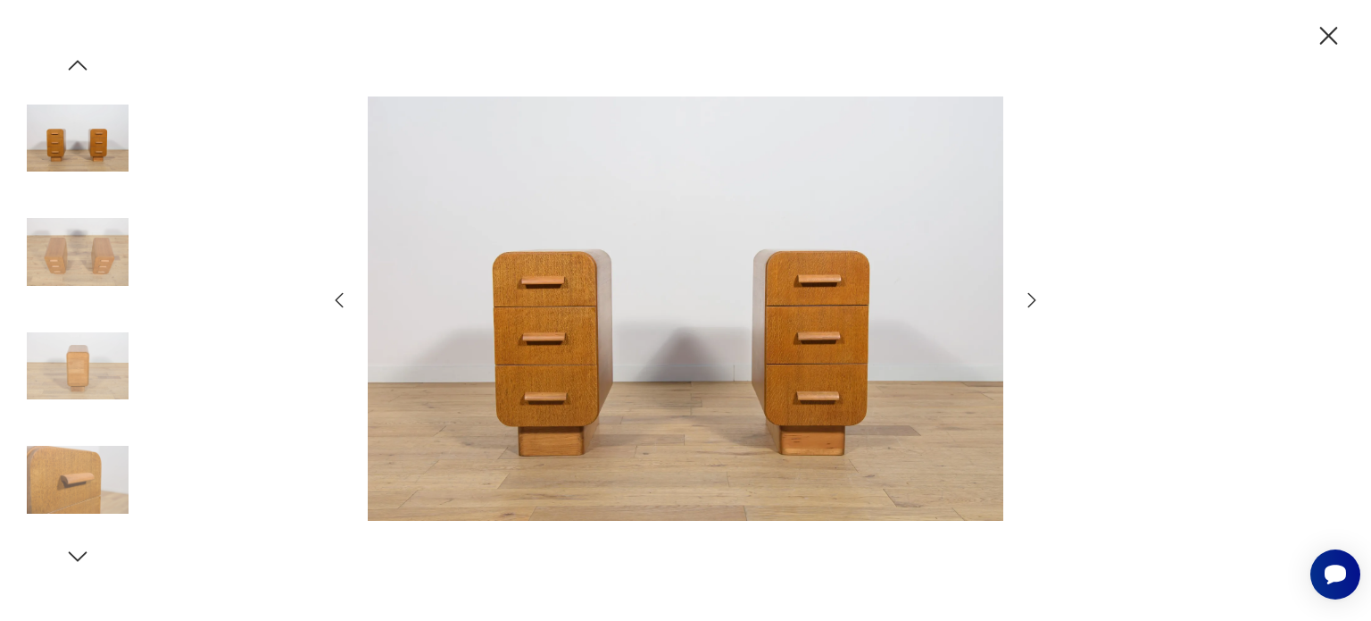
click at [338, 299] on icon "button" at bounding box center [339, 299] width 21 height 21
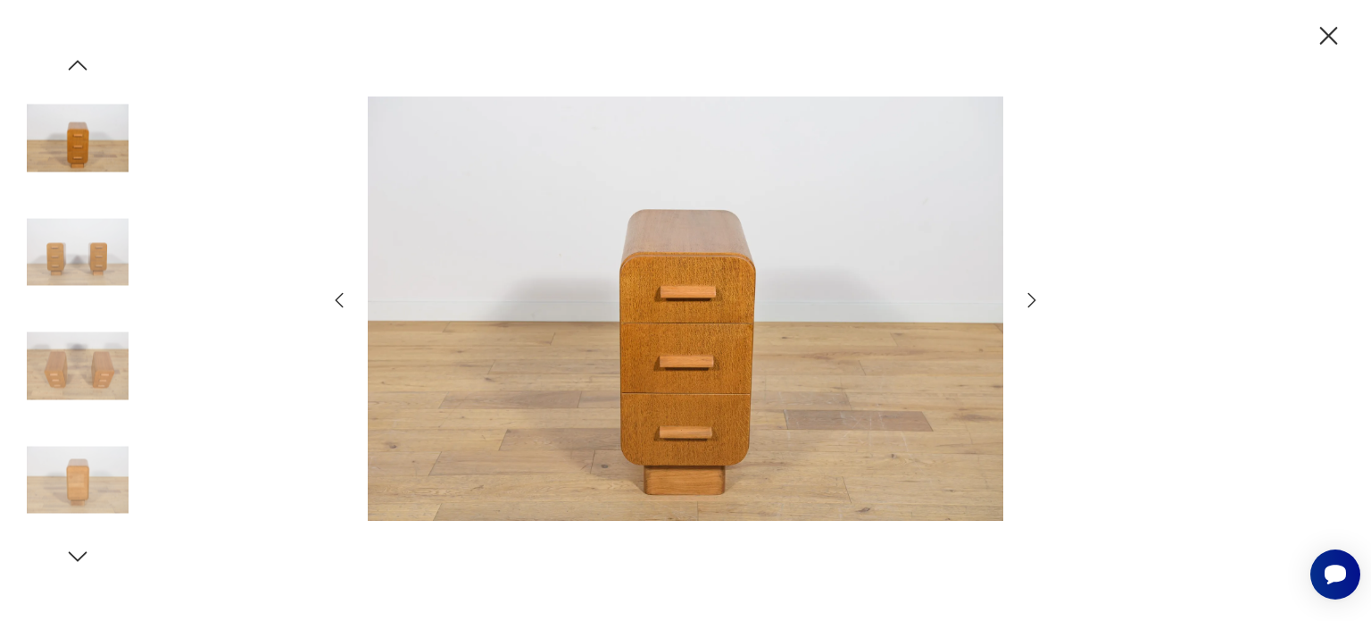
click at [338, 299] on icon "button" at bounding box center [339, 299] width 21 height 21
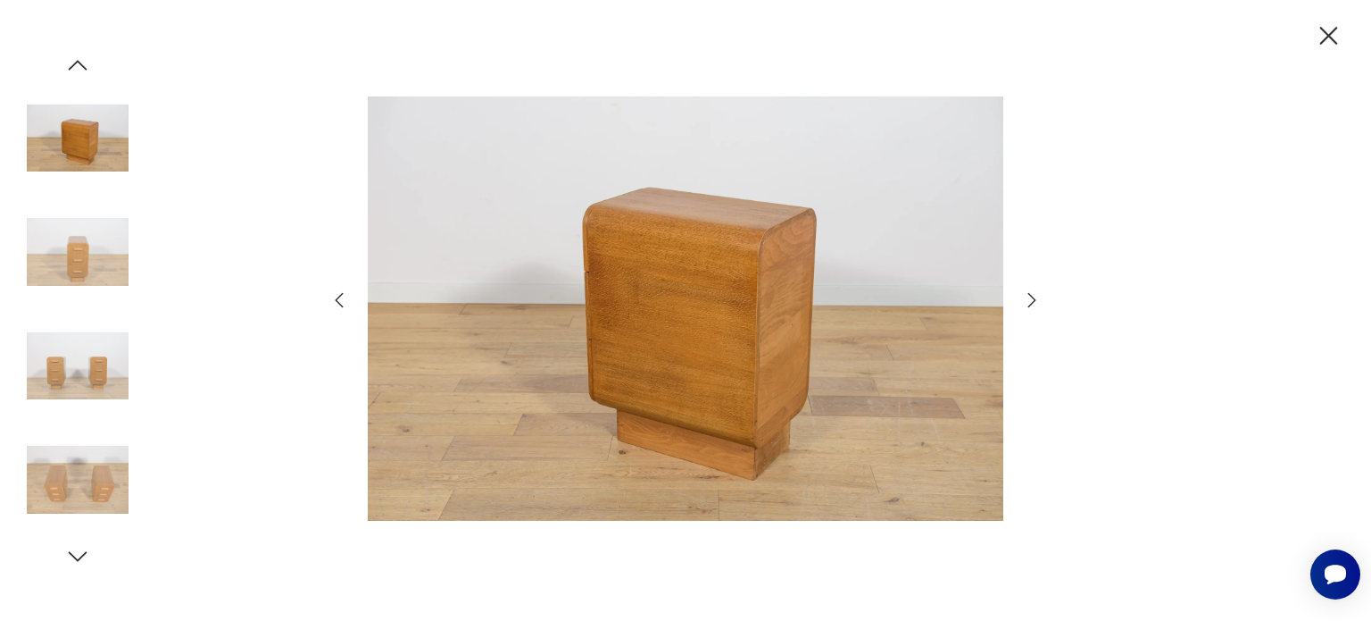
click at [338, 299] on icon "button" at bounding box center [339, 299] width 21 height 21
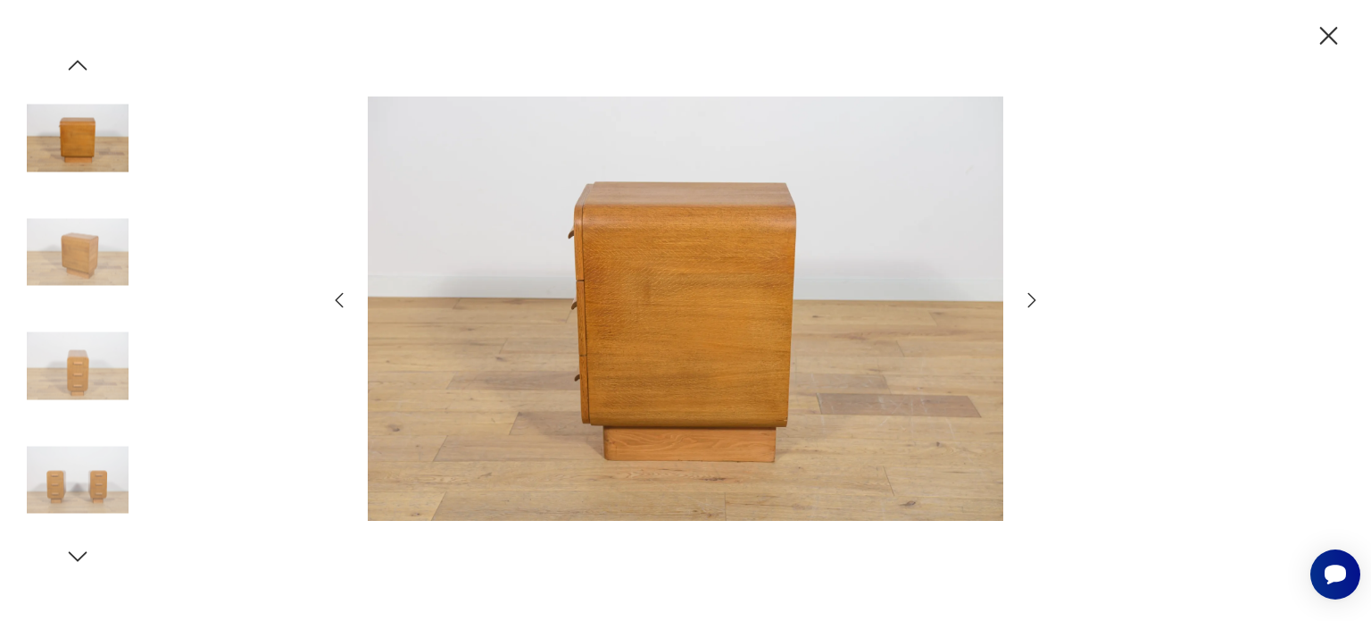
click at [338, 299] on icon "button" at bounding box center [339, 299] width 21 height 21
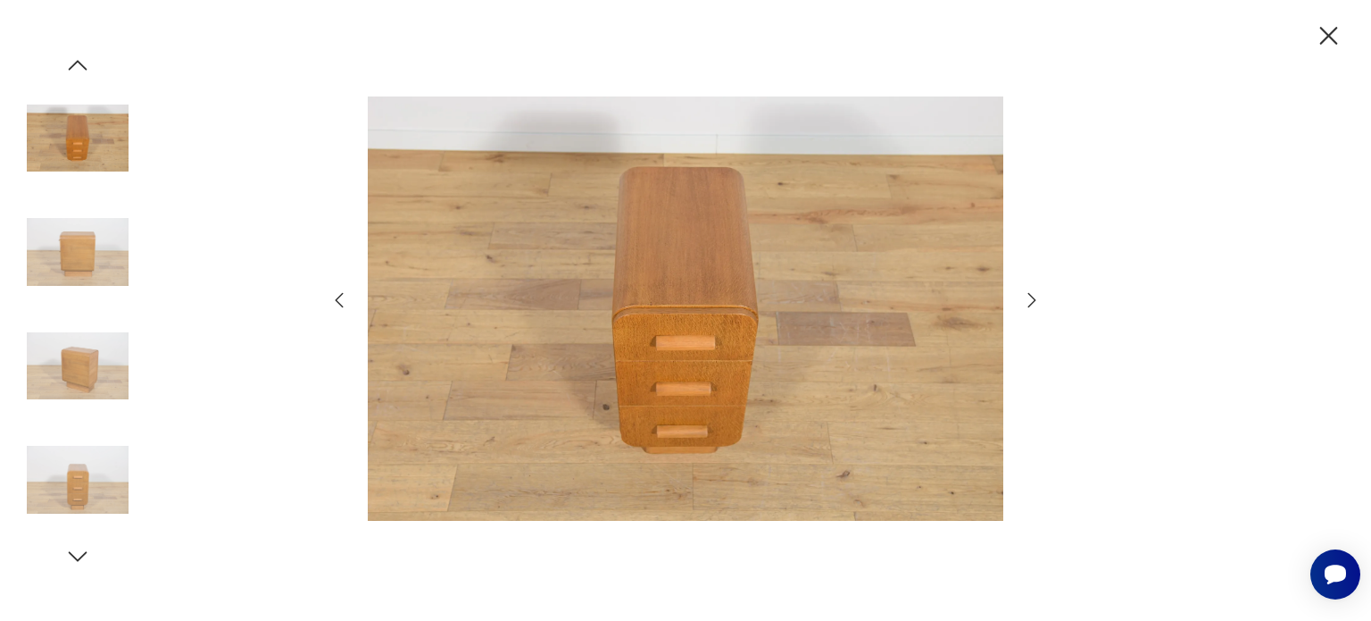
click at [338, 299] on icon "button" at bounding box center [339, 299] width 21 height 21
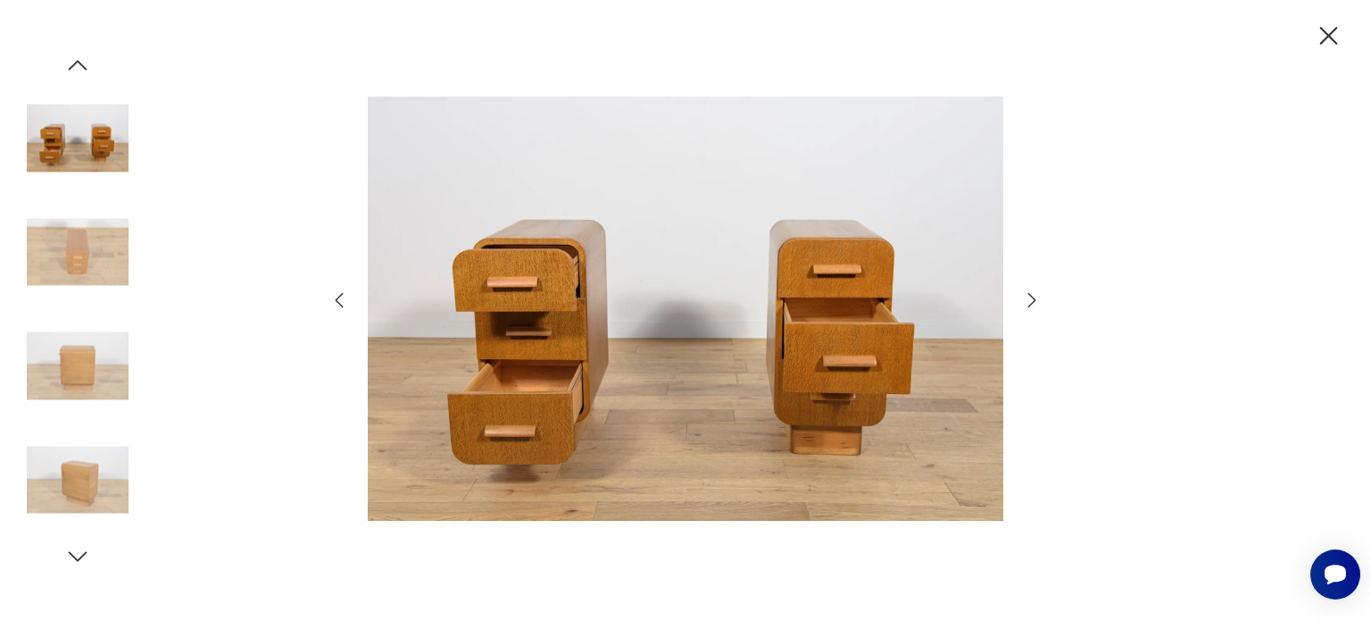
click at [338, 299] on icon "button" at bounding box center [339, 299] width 21 height 21
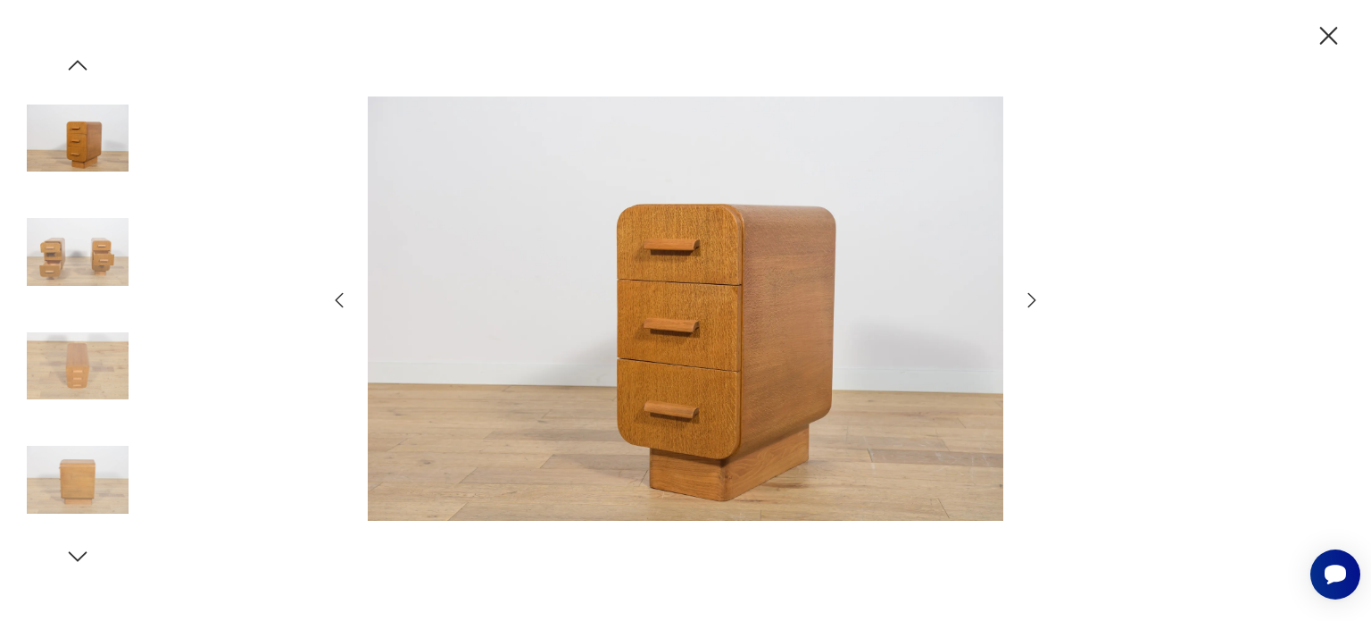
click at [1335, 36] on icon "button" at bounding box center [1328, 36] width 31 height 31
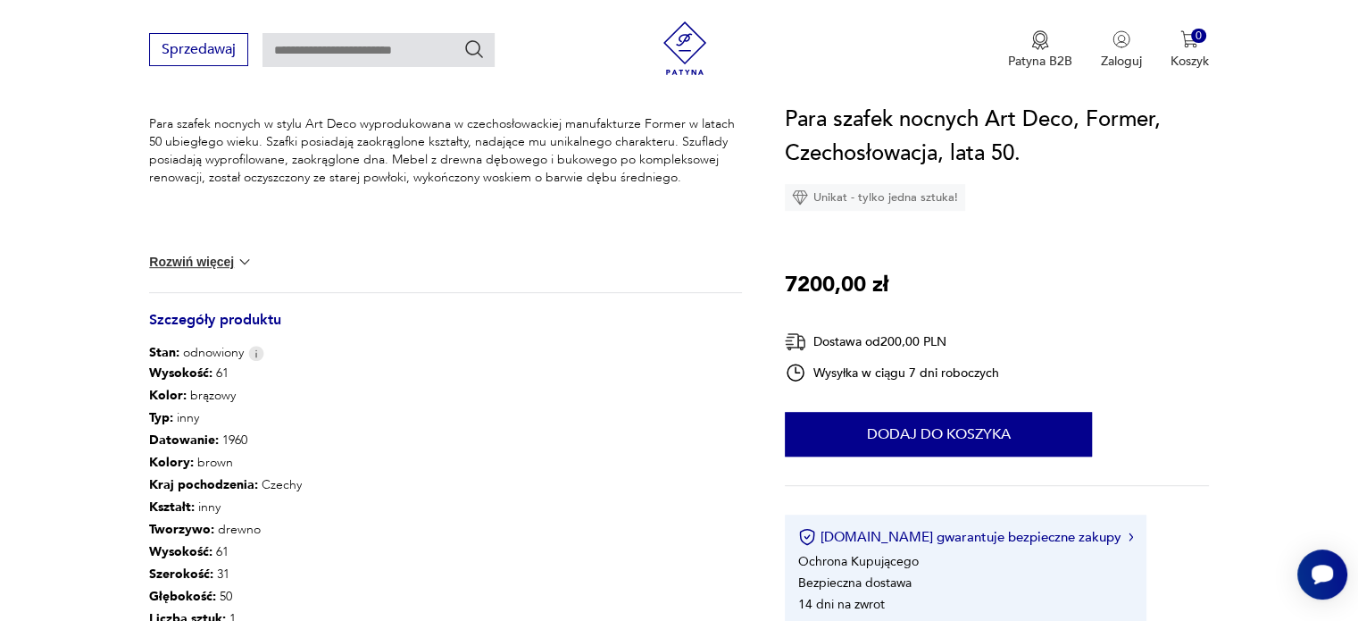
scroll to position [760, 0]
click at [228, 278] on div "Para szafek nocnych w stylu Art Deco wyprodukowana w czechosłowackiej manufaktu…" at bounding box center [445, 206] width 593 height 177
click at [228, 275] on div "Para szafek nocnych w stylu Art Deco wyprodukowana w czechosłowackiej manufaktu…" at bounding box center [445, 206] width 593 height 177
click at [225, 271] on button "Rozwiń więcej" at bounding box center [201, 264] width 104 height 18
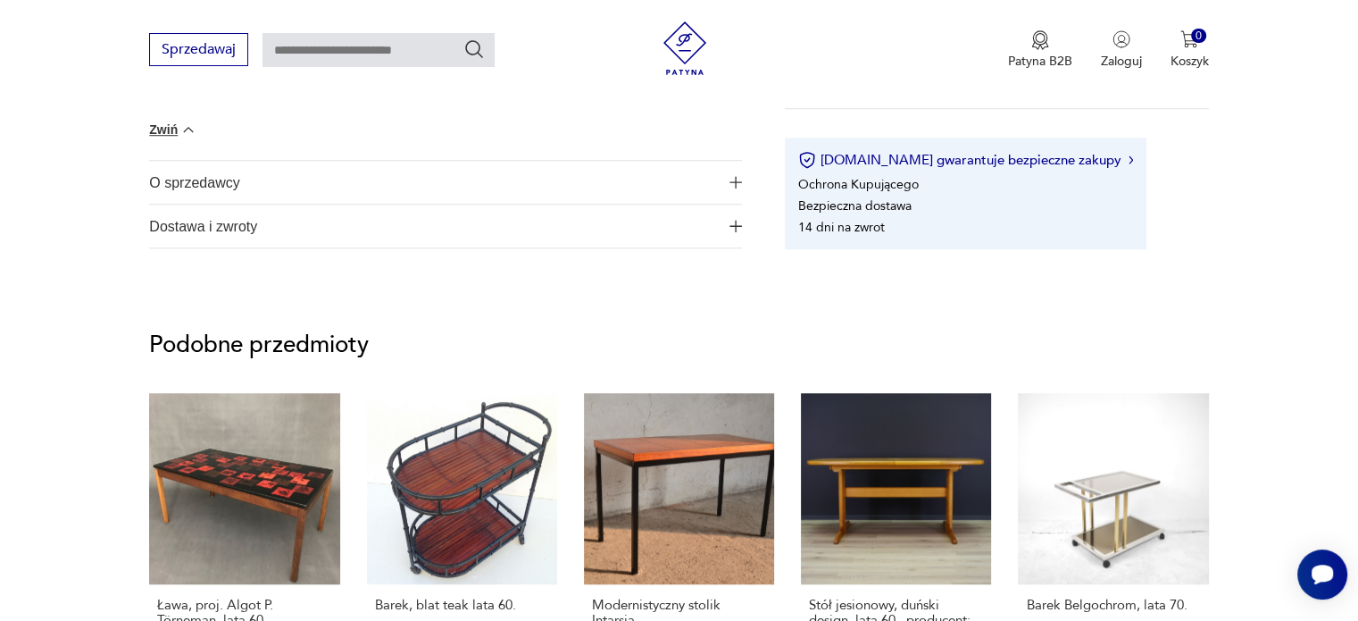
scroll to position [1479, 0]
